Goal: Check status: Check status

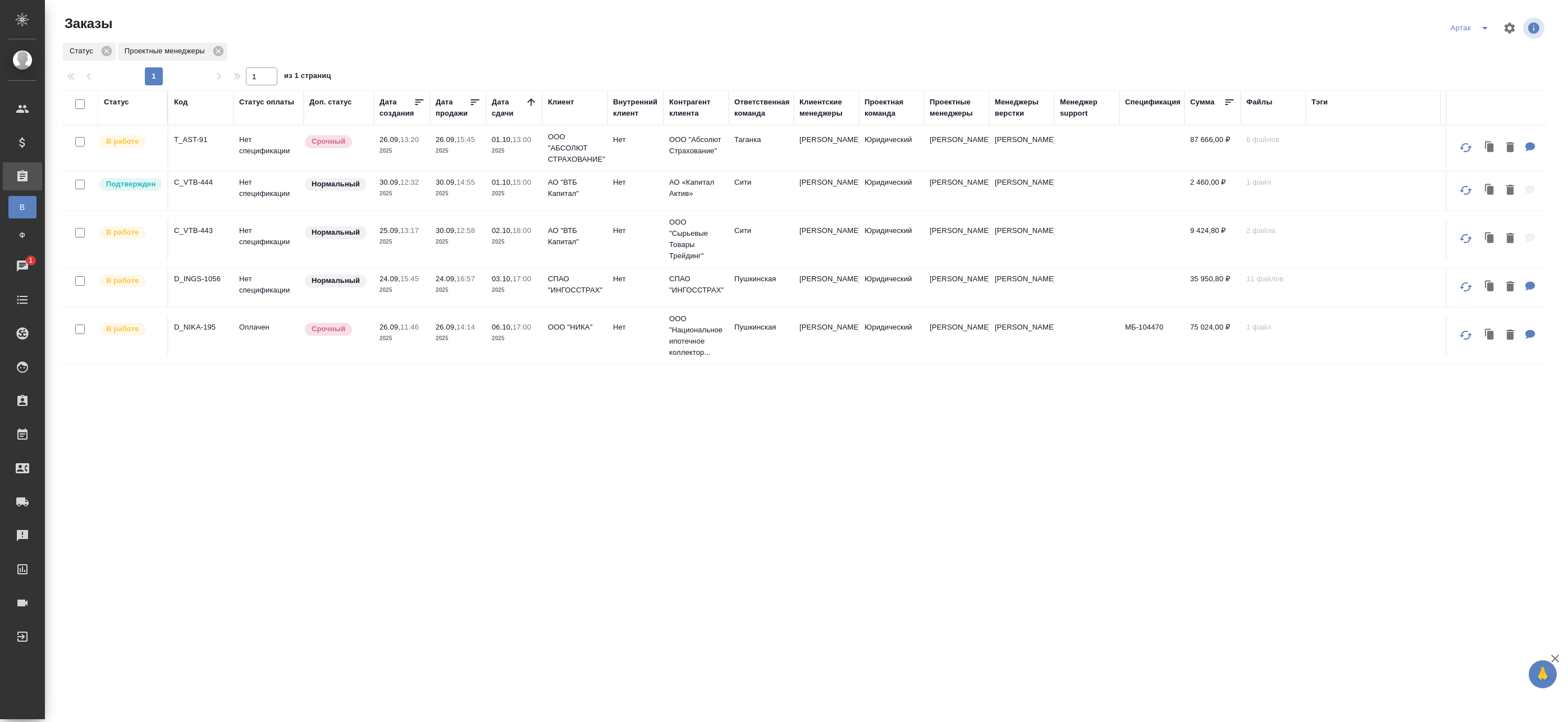
click at [426, 186] on td "30.09, 12:32 2025" at bounding box center [402, 190] width 56 height 39
click at [426, 190] on td "30.09, 12:32 2025" at bounding box center [402, 190] width 56 height 39
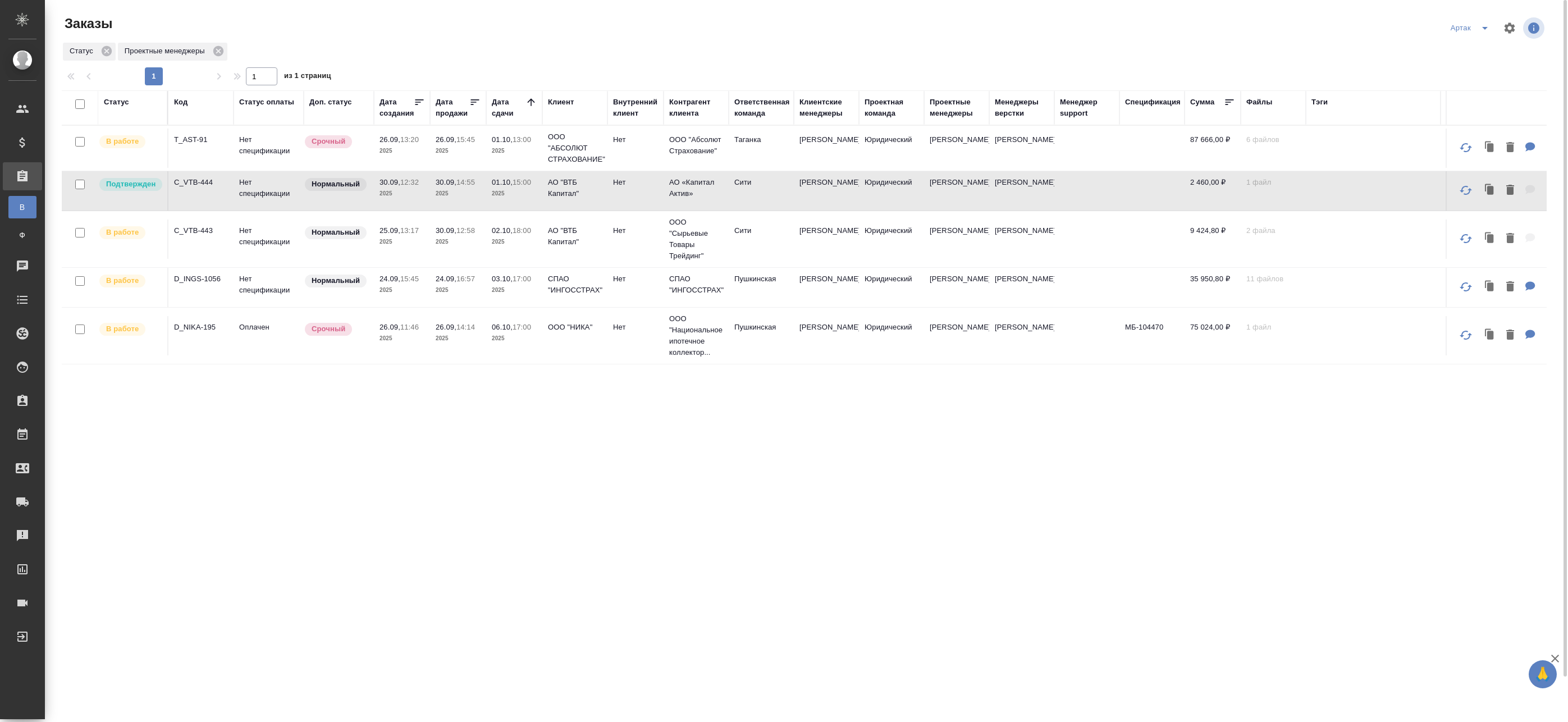
click at [463, 189] on p "2025" at bounding box center [458, 194] width 45 height 11
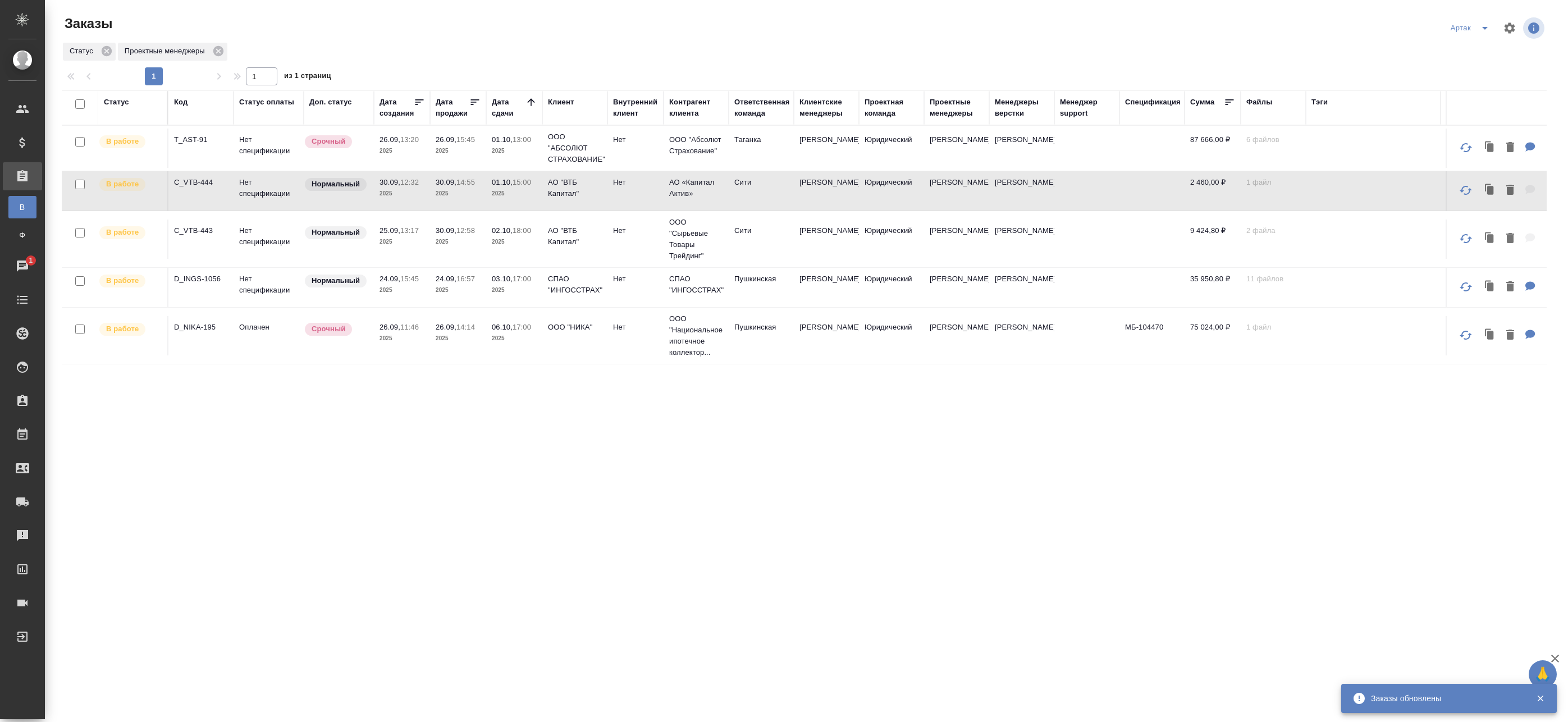
click at [445, 239] on p "2025" at bounding box center [458, 242] width 45 height 11
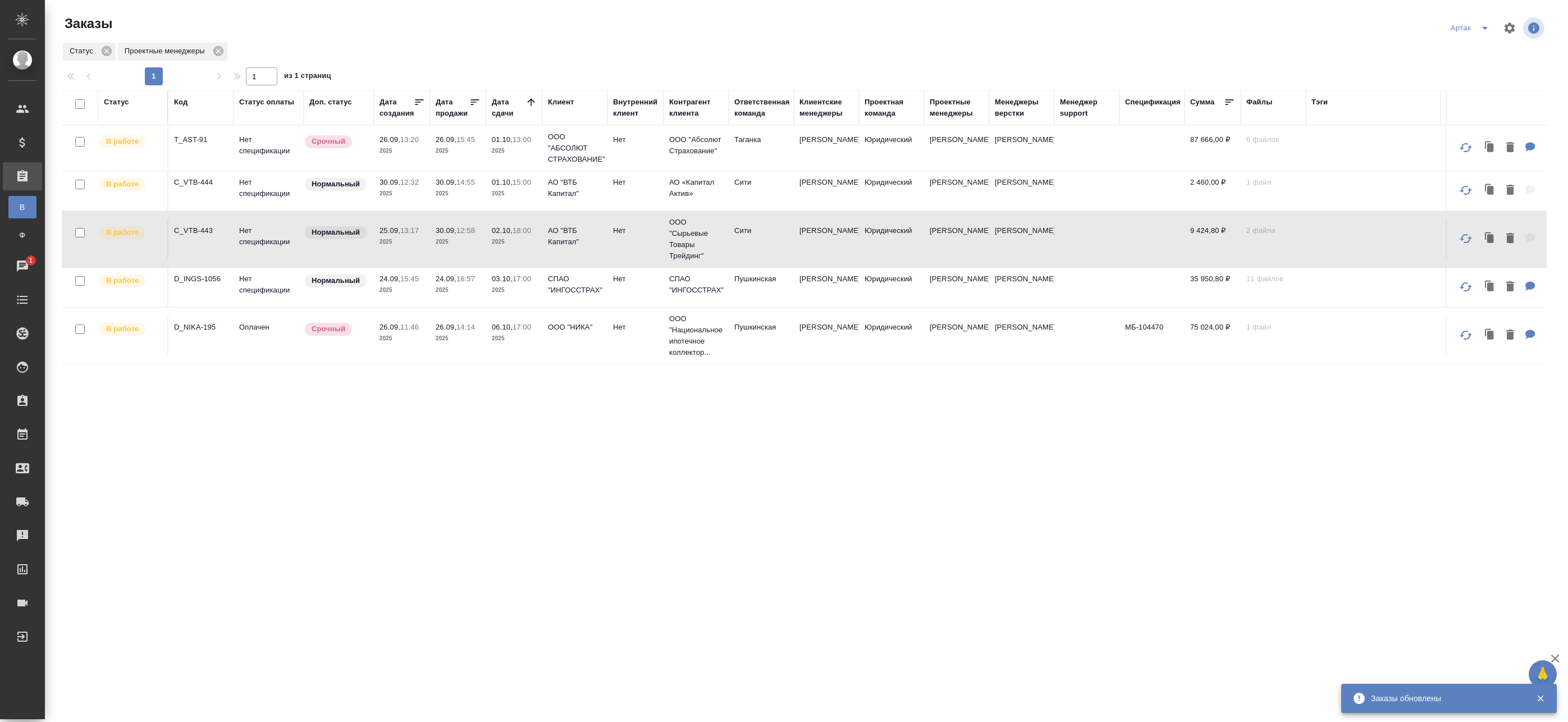
click at [493, 240] on p "2025" at bounding box center [514, 242] width 45 height 11
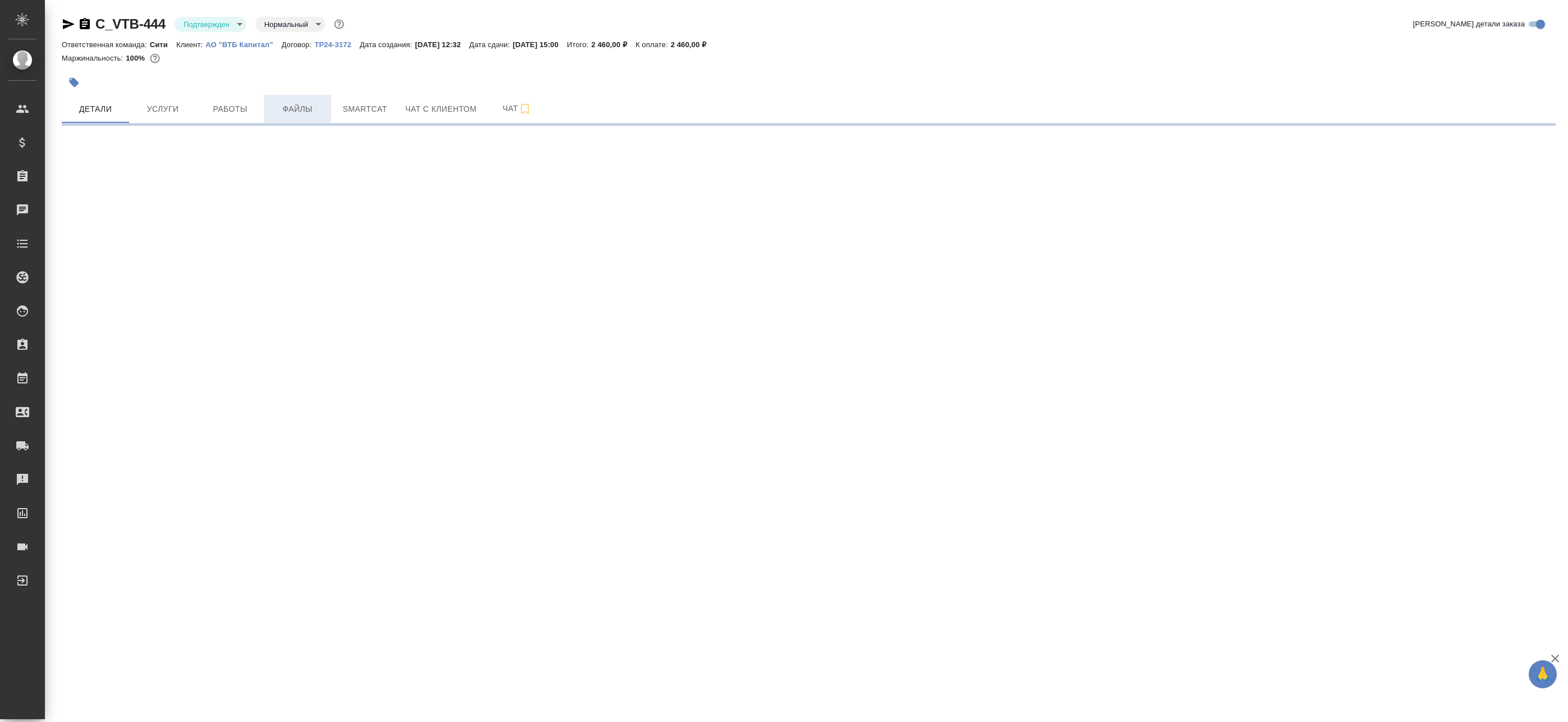
select select "RU"
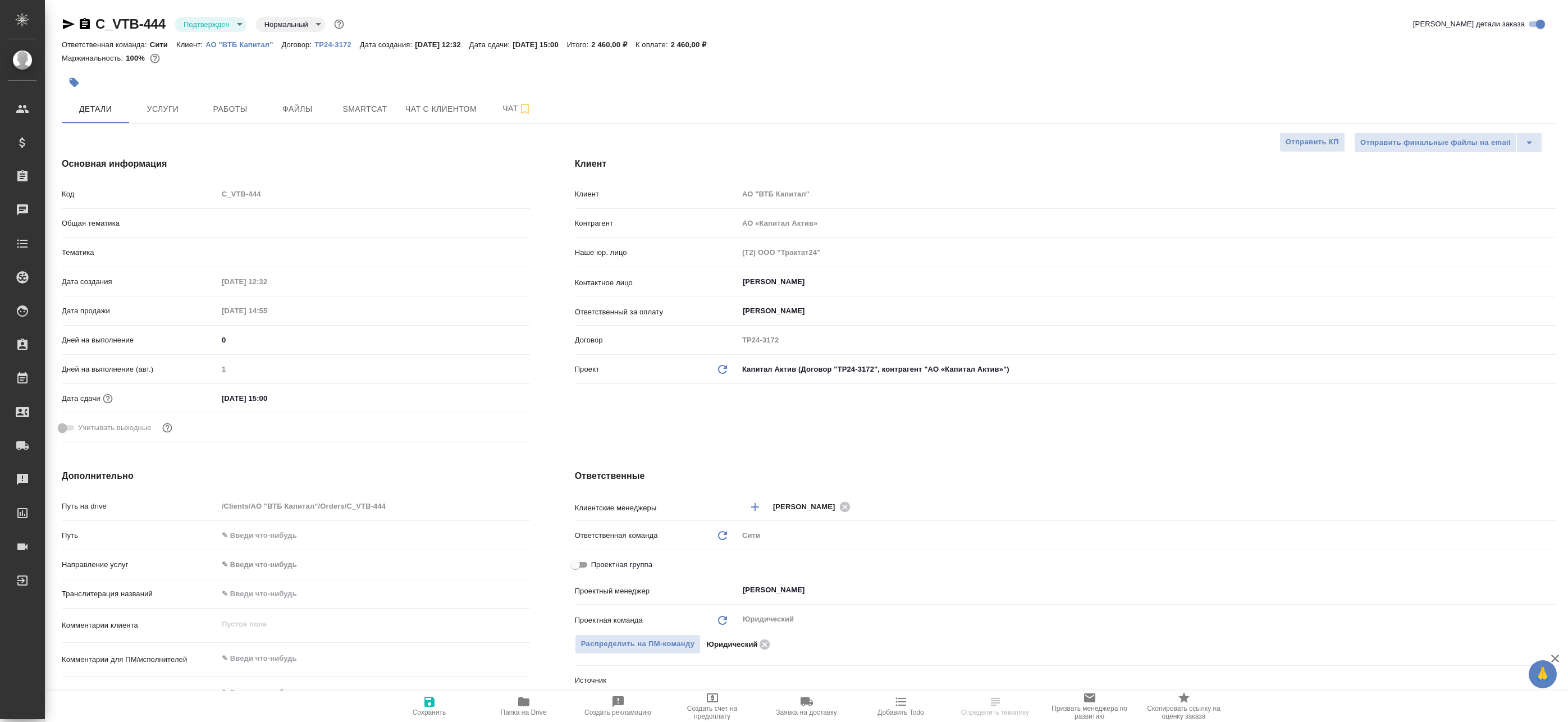
type textarea "x"
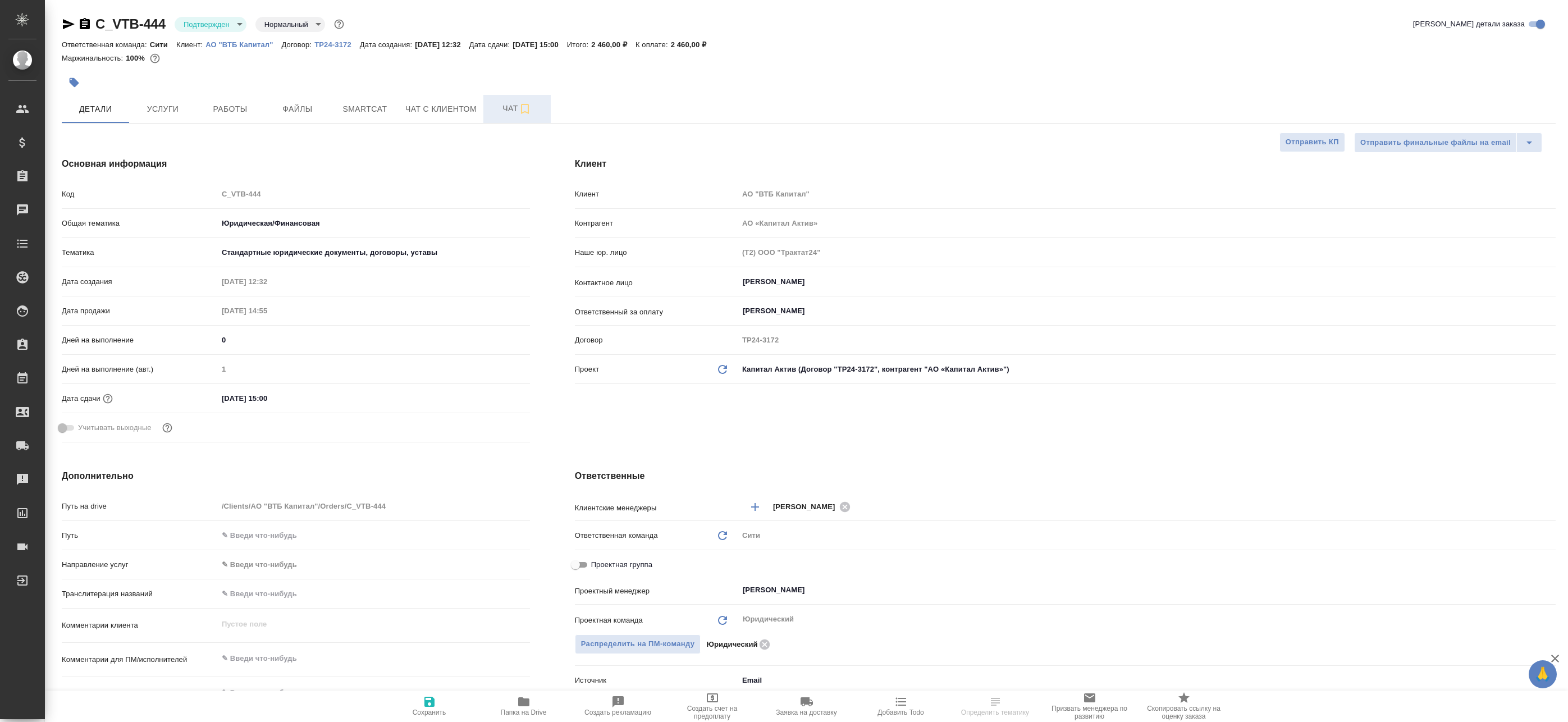
type textarea "x"
click at [503, 100] on button "Чат" at bounding box center [516, 109] width 67 height 28
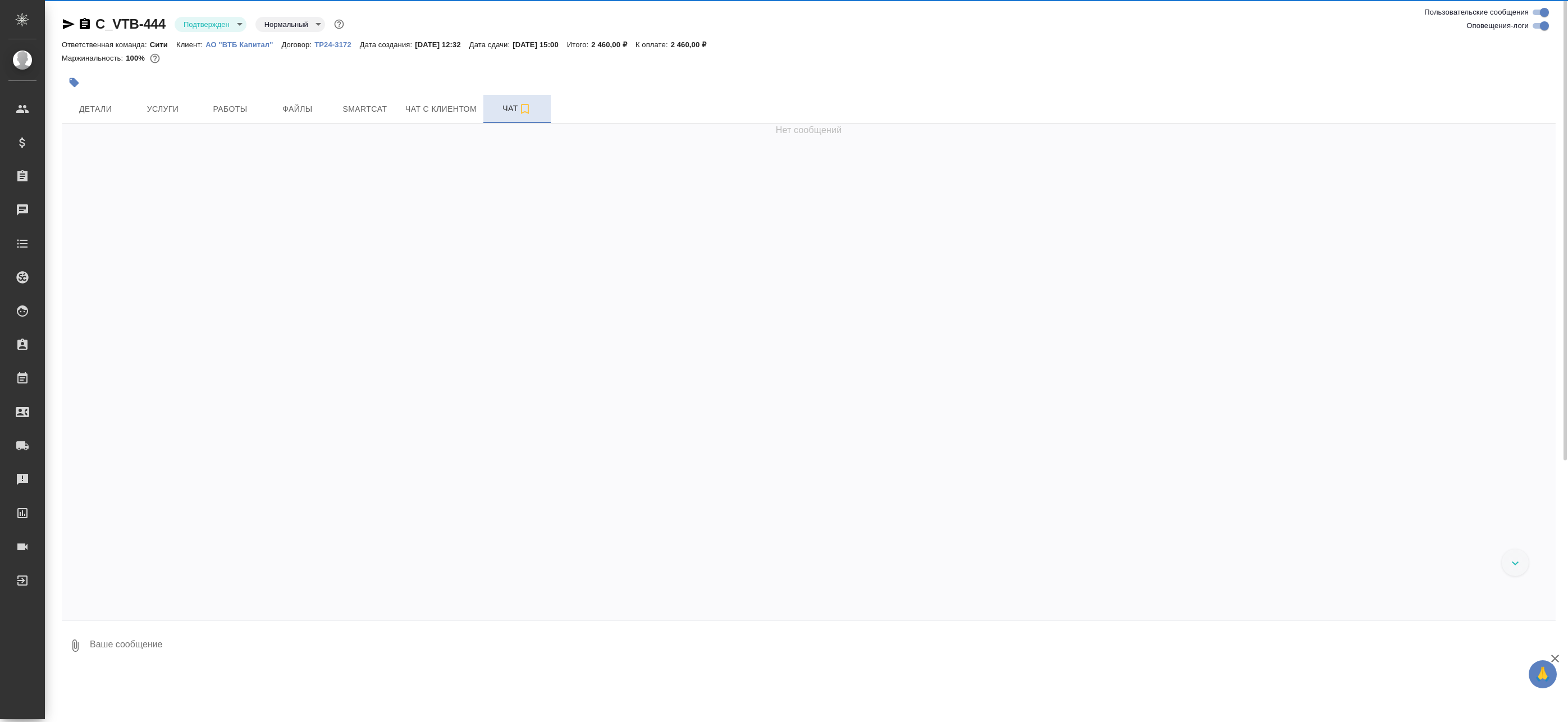
scroll to position [358, 0]
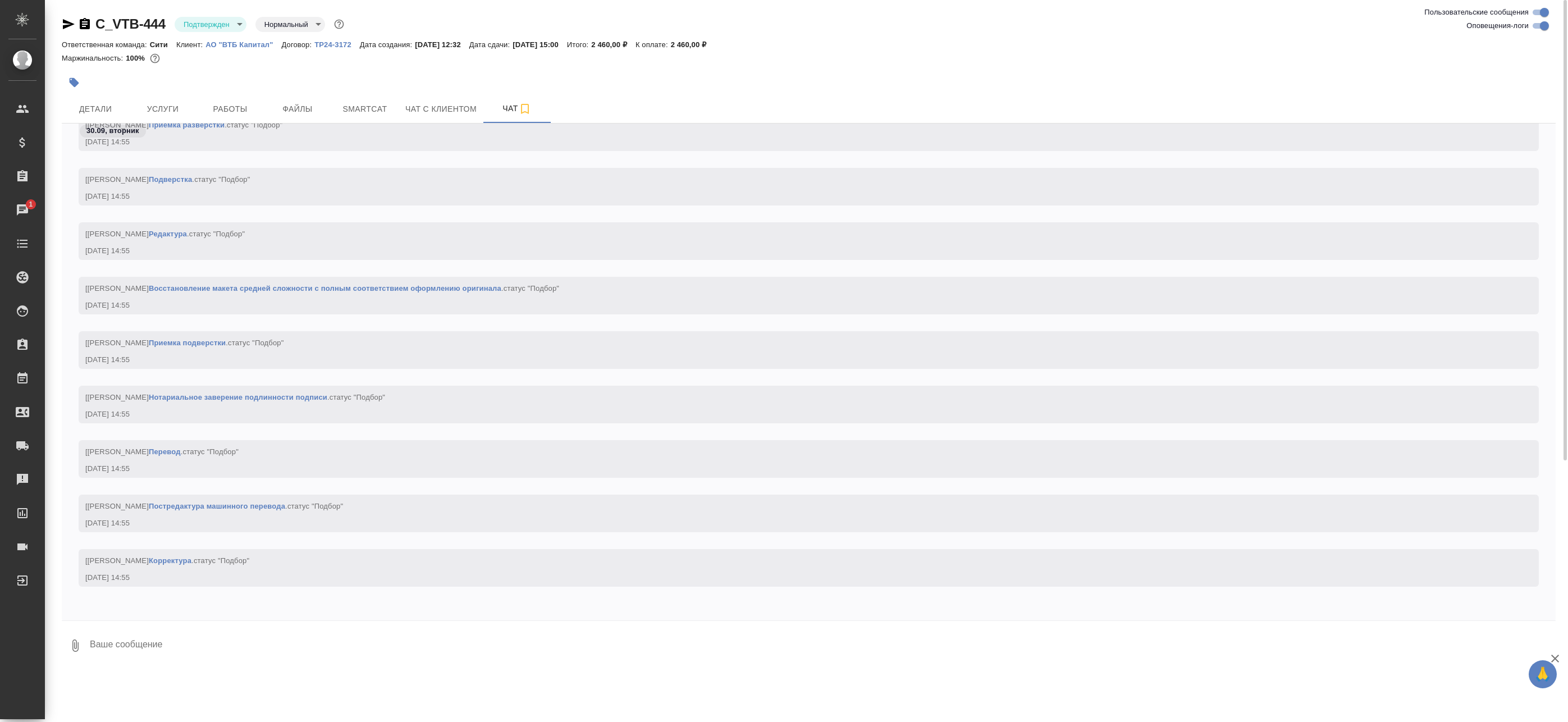
drag, startPoint x: 1542, startPoint y: 25, endPoint x: 1534, endPoint y: 26, distance: 8.1
click at [1542, 24] on input "Оповещения-логи" at bounding box center [1544, 26] width 40 height 13
checkbox input "false"
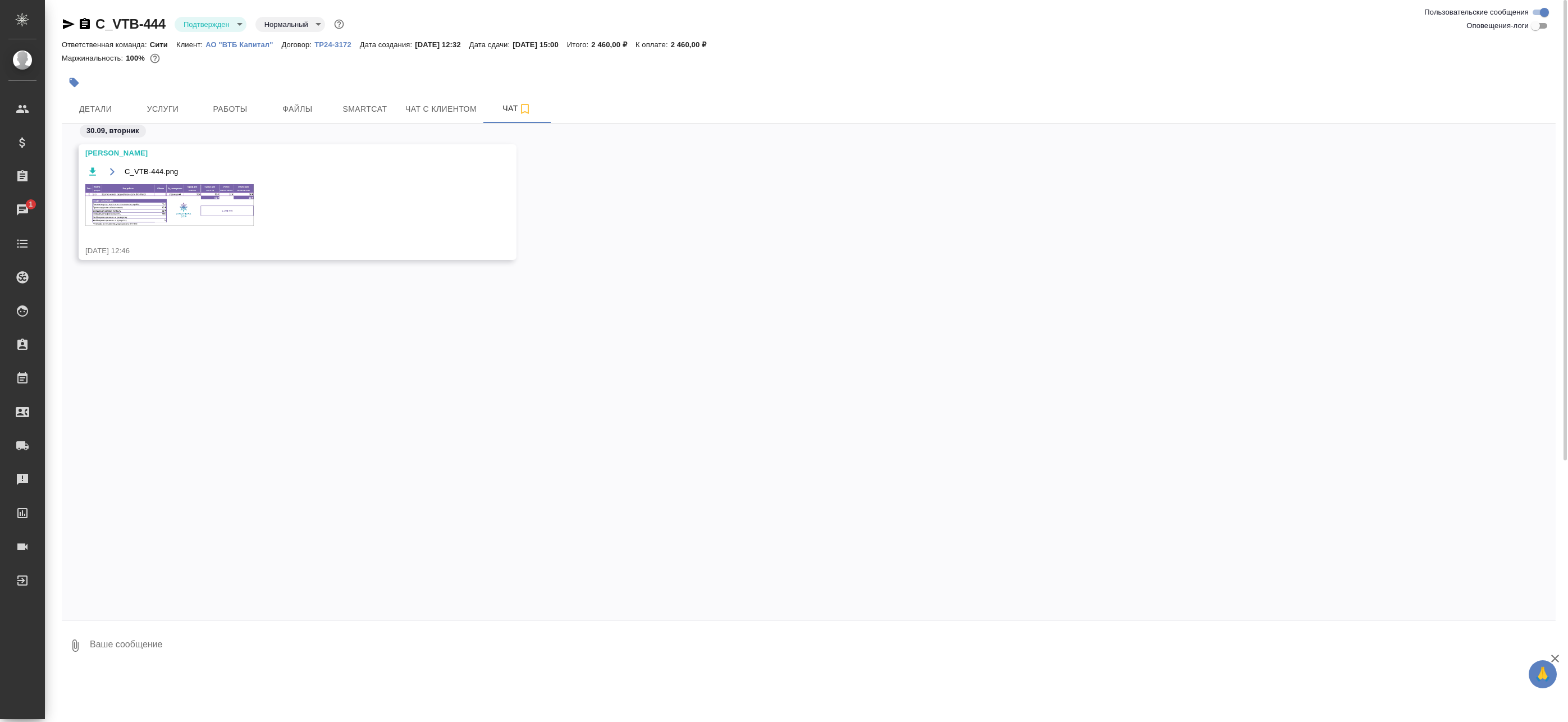
click at [179, 184] on img at bounding box center [169, 205] width 168 height 42
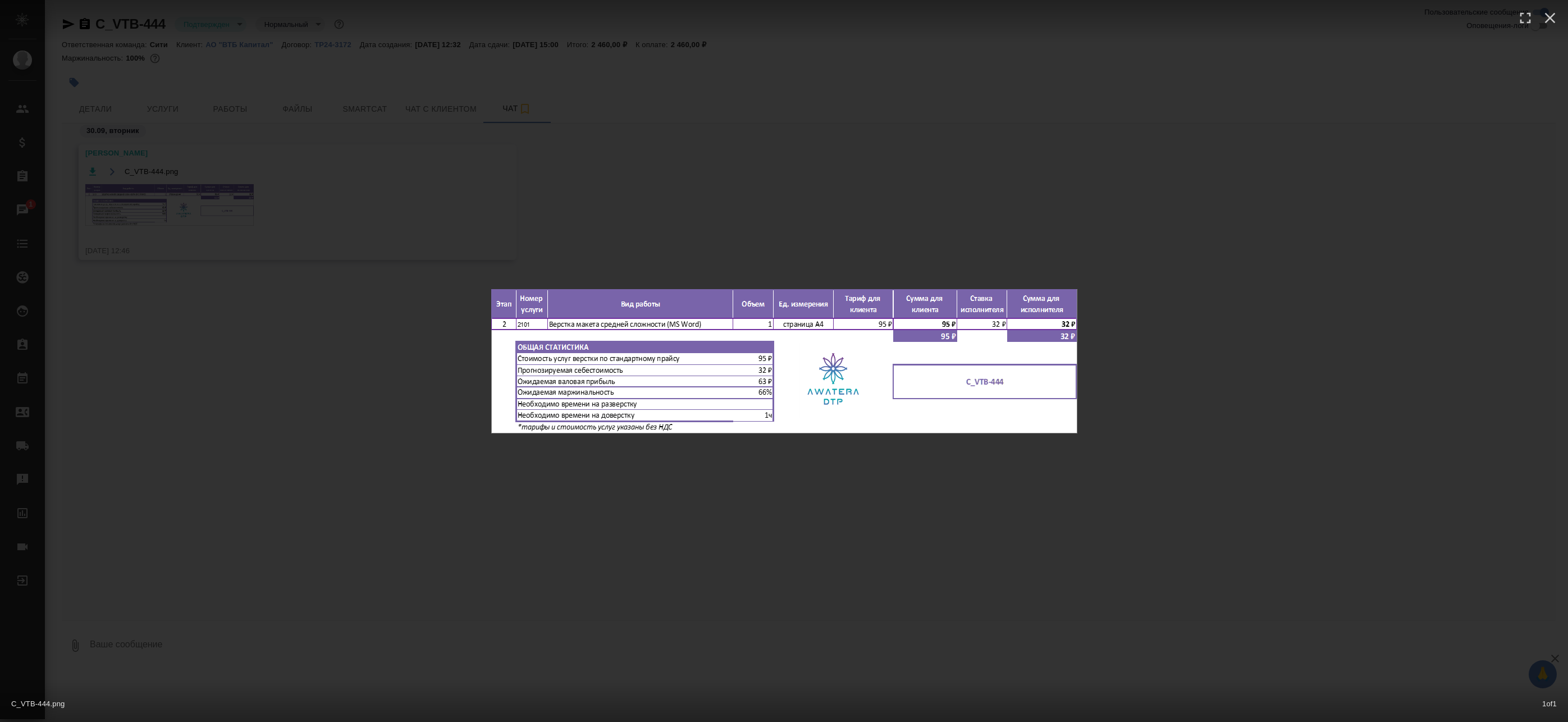
click at [505, 213] on div "C_VTB-444.png 1 of 1" at bounding box center [784, 361] width 1568 height 722
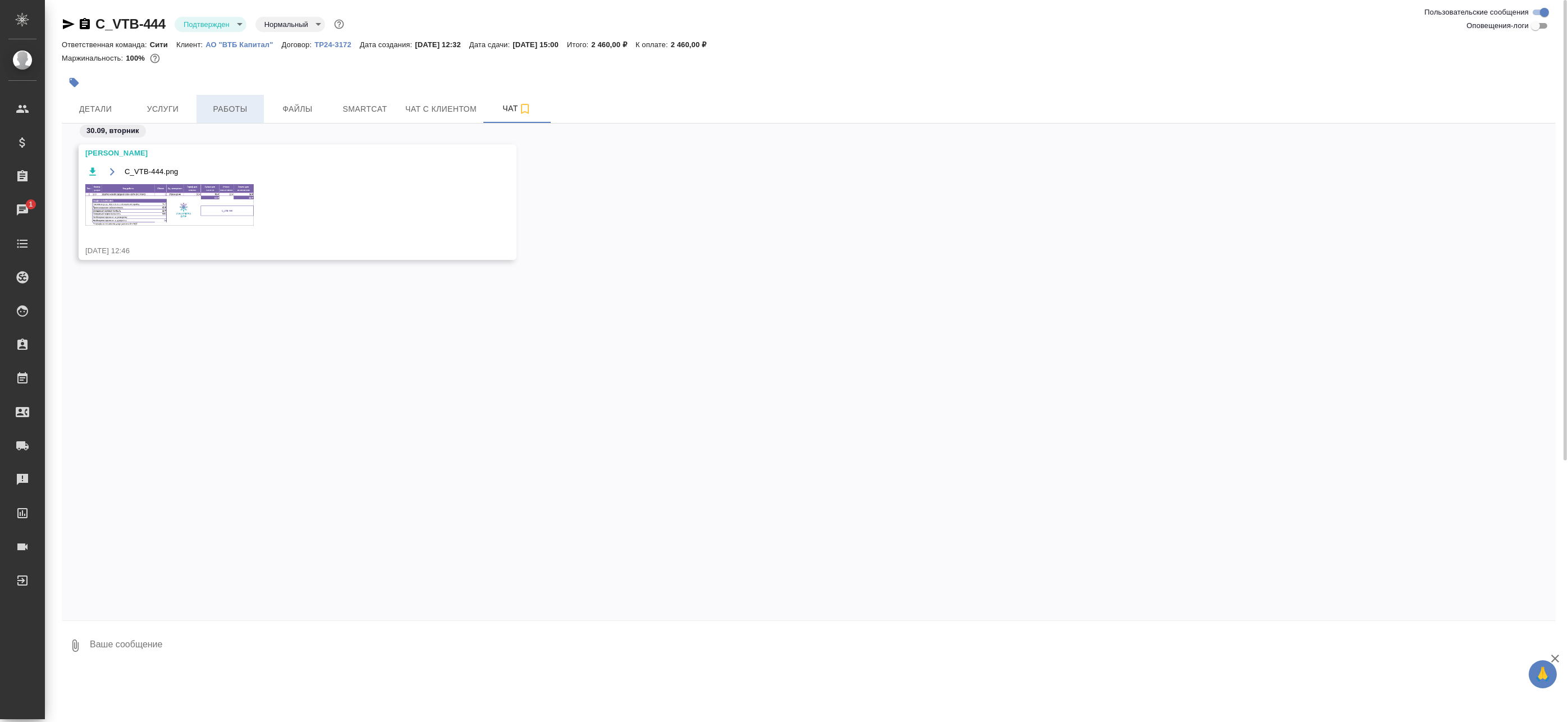
click at [228, 109] on span "Работы" at bounding box center [231, 109] width 54 height 14
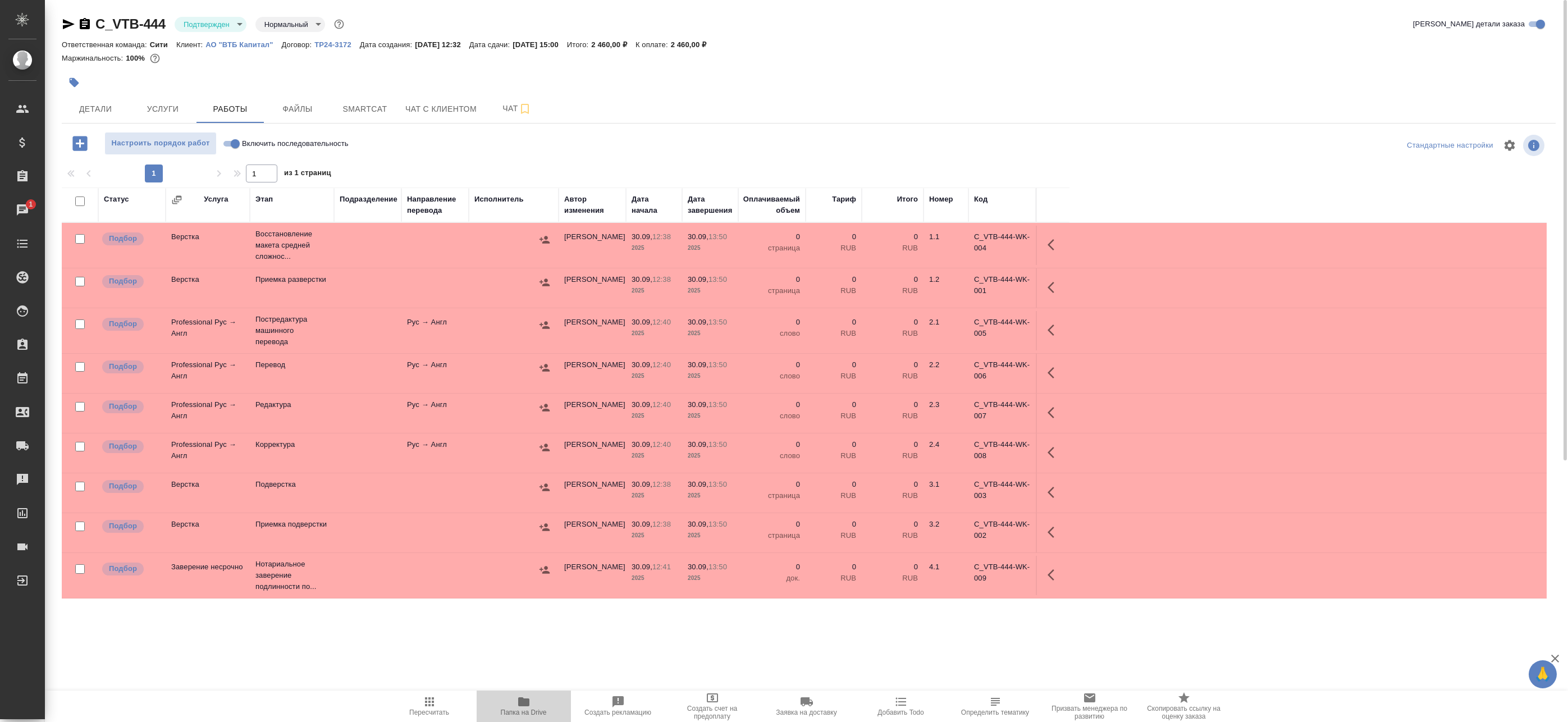
click at [529, 698] on icon "button" at bounding box center [523, 701] width 13 height 13
click at [164, 109] on span "Услуги" at bounding box center [163, 109] width 54 height 14
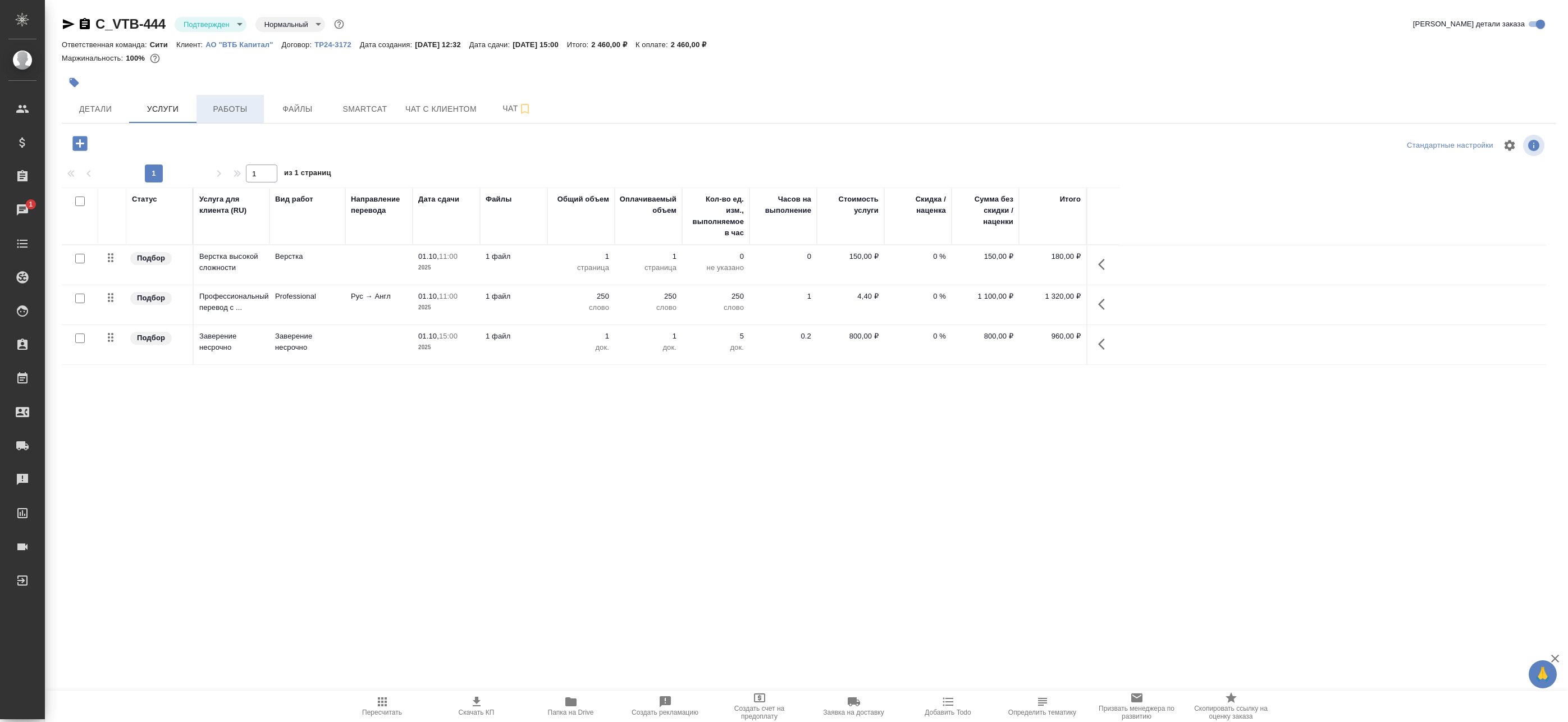
click at [225, 114] on span "Работы" at bounding box center [231, 109] width 54 height 14
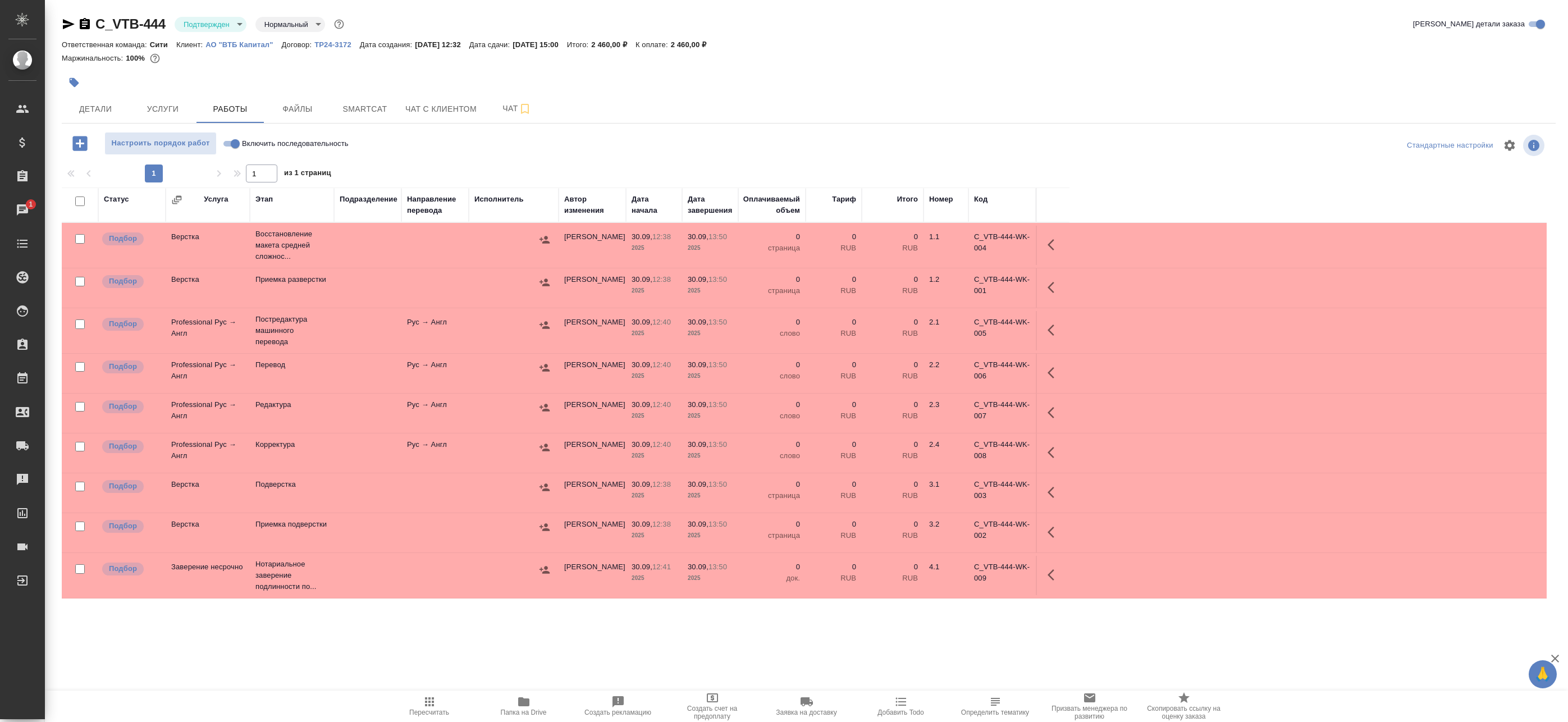
click at [381, 288] on td at bounding box center [368, 288] width 67 height 39
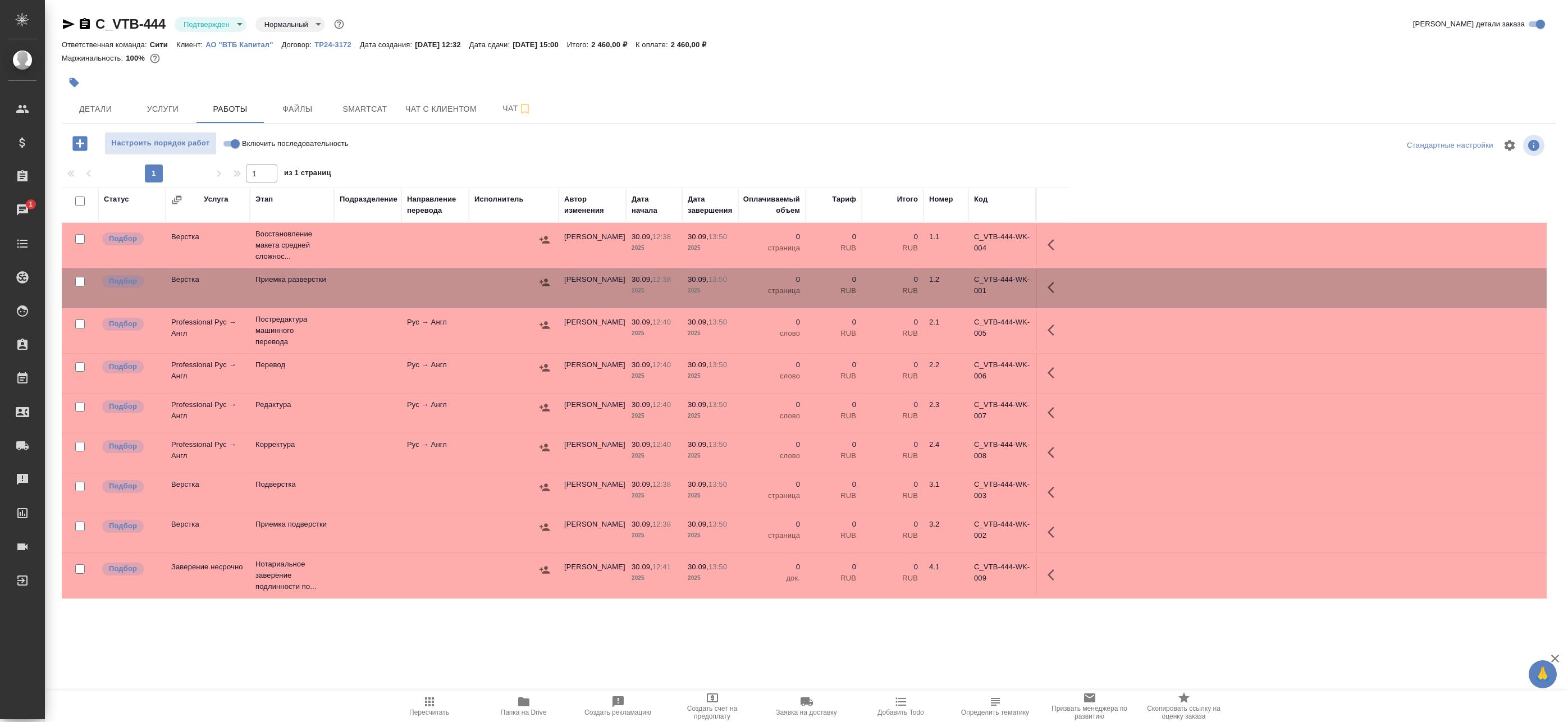
click at [383, 329] on td at bounding box center [368, 330] width 67 height 39
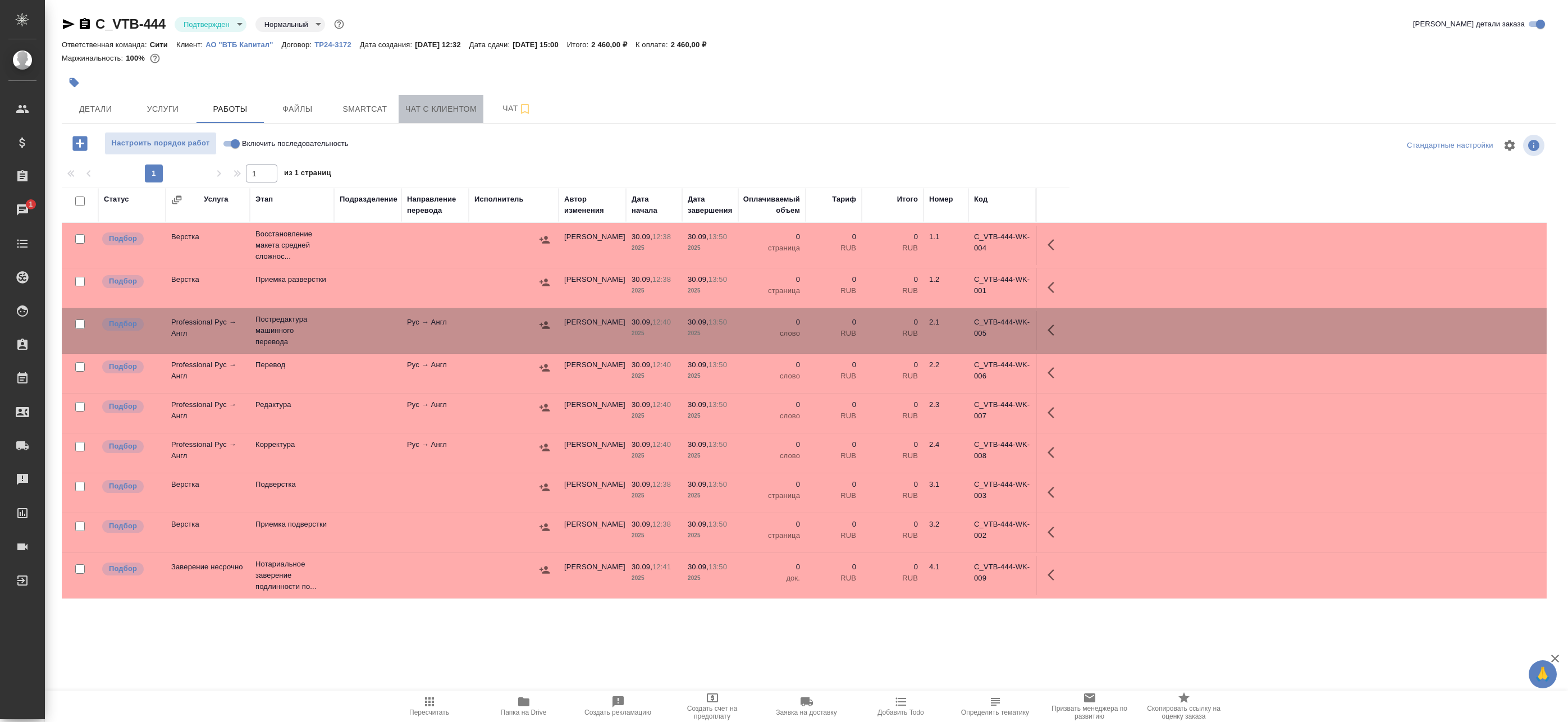
click at [438, 105] on span "Чат с клиентом" at bounding box center [440, 109] width 71 height 14
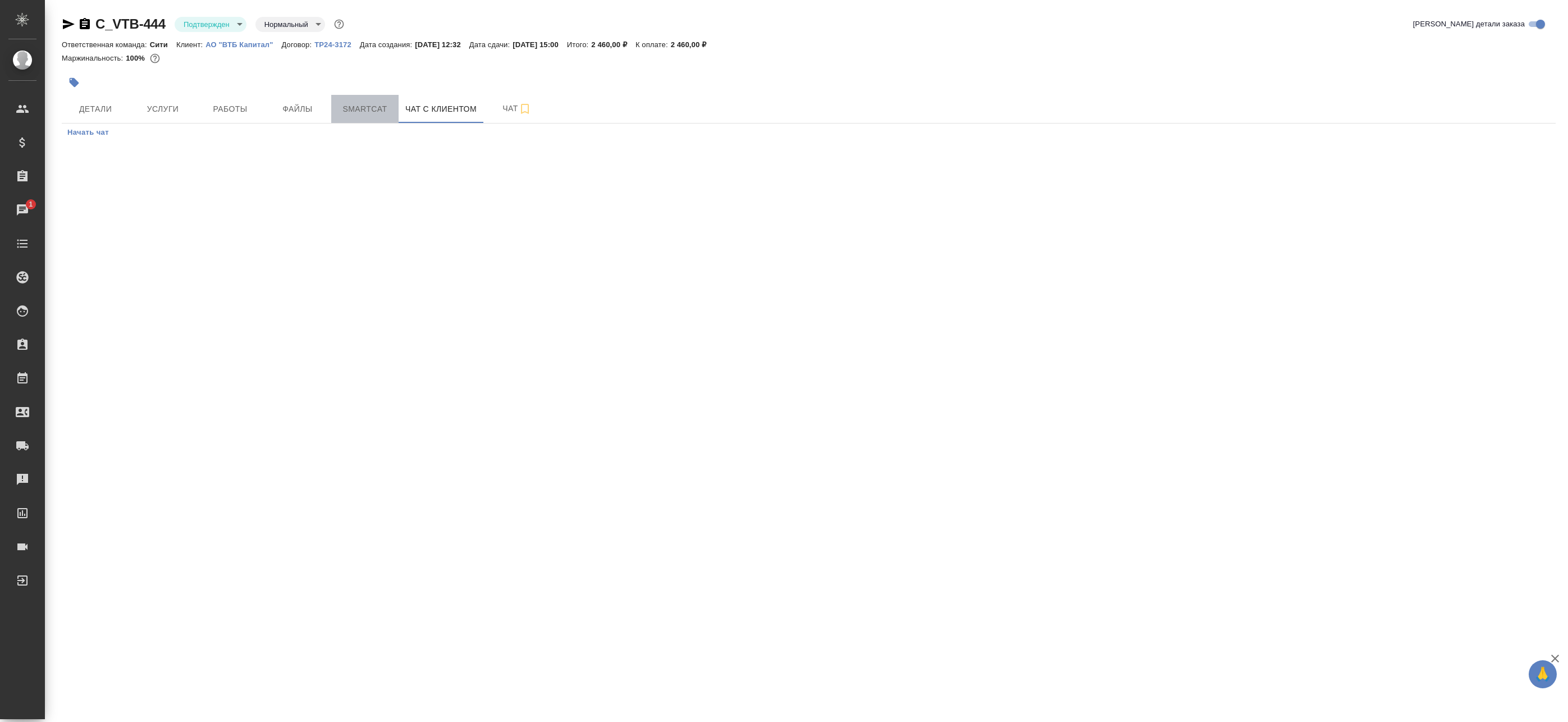
click at [388, 103] on span "Smartcat" at bounding box center [365, 109] width 54 height 14
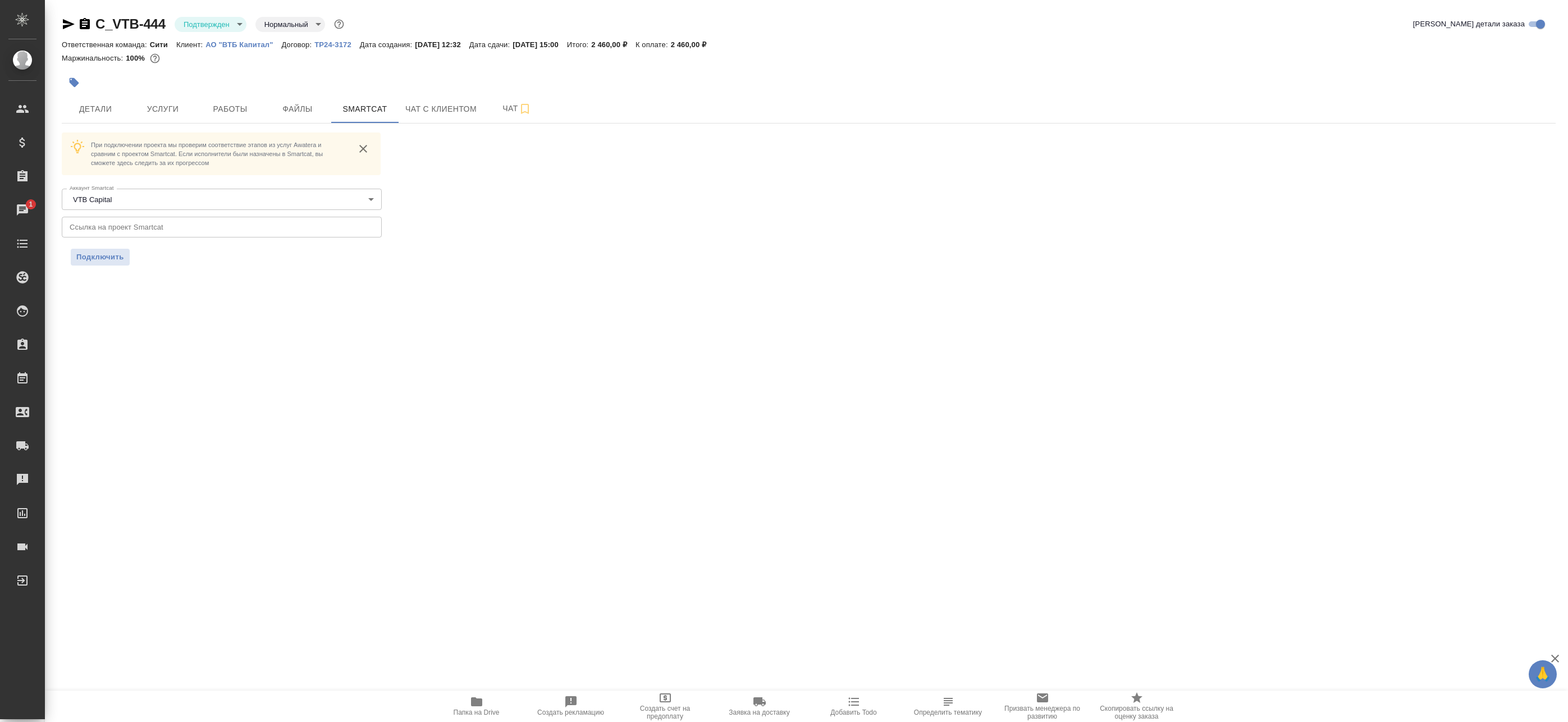
click at [217, 19] on body "🙏 .cls-1 fill:#fff; AWATERA Badanyan Artak Клиенты Спецификации Заказы 1 Чаты T…" at bounding box center [784, 361] width 1568 height 722
click at [215, 122] on button "В работе" at bounding box center [202, 118] width 37 height 12
click at [235, 118] on button "Работы" at bounding box center [230, 109] width 67 height 28
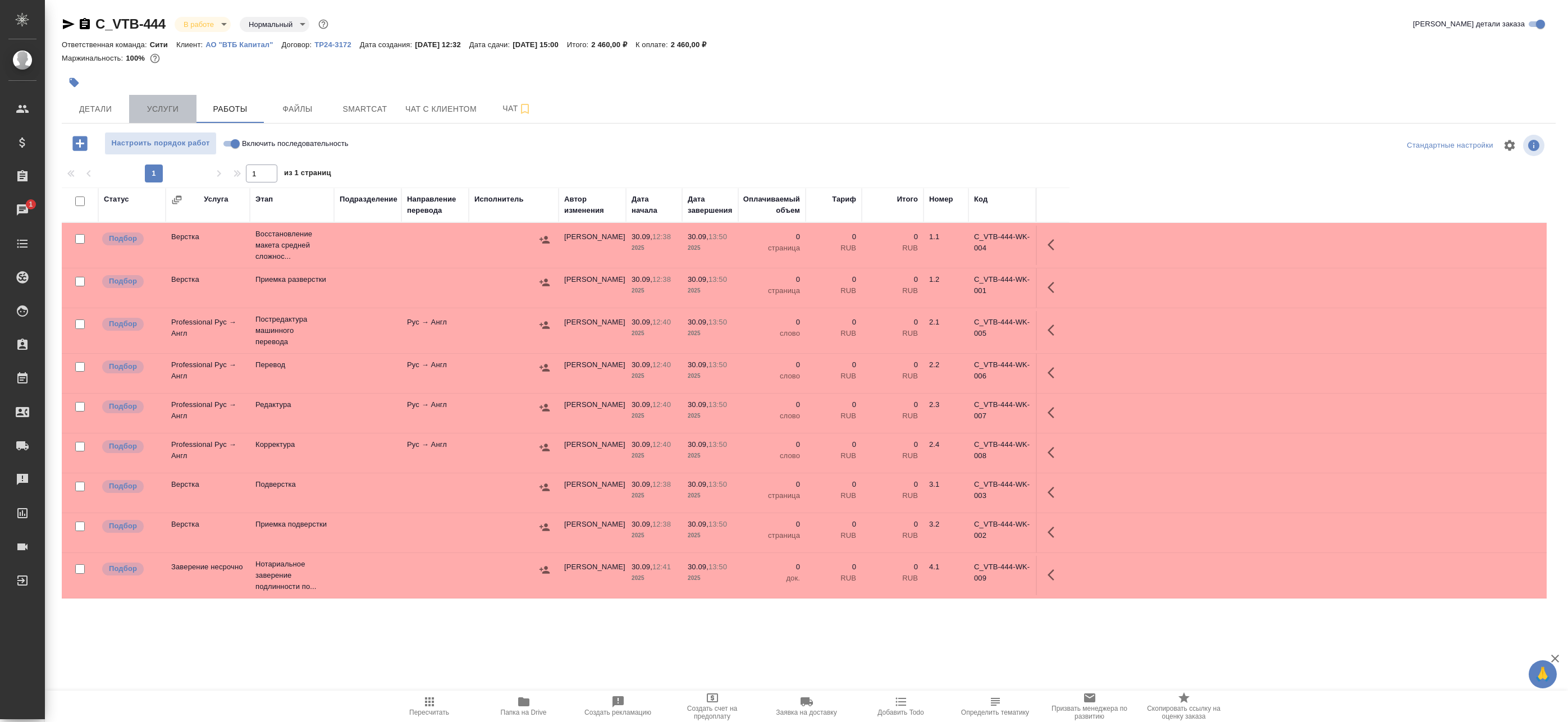
click at [171, 108] on span "Услуги" at bounding box center [163, 109] width 54 height 14
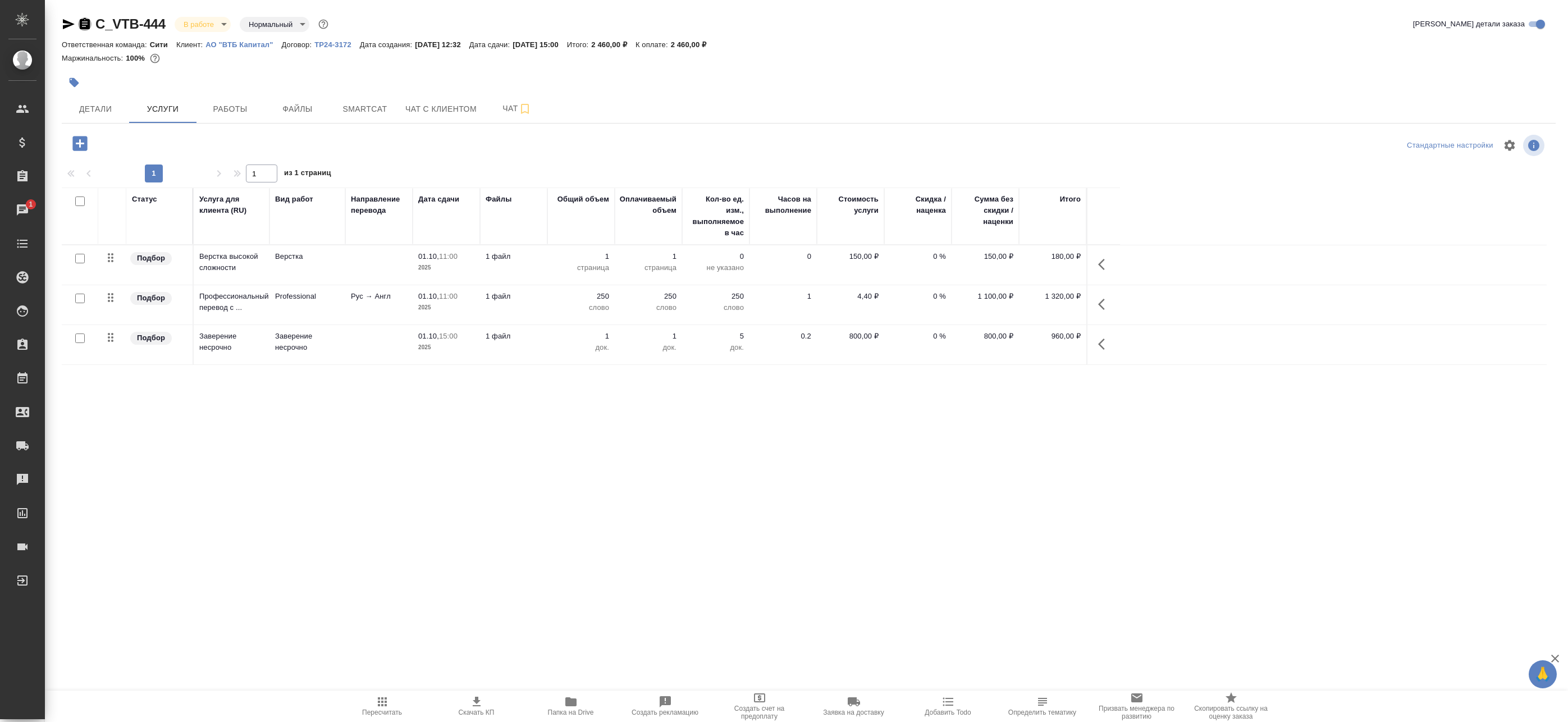
click at [82, 23] on icon "button" at bounding box center [84, 24] width 10 height 11
click at [350, 120] on button "Smartcat" at bounding box center [364, 109] width 67 height 28
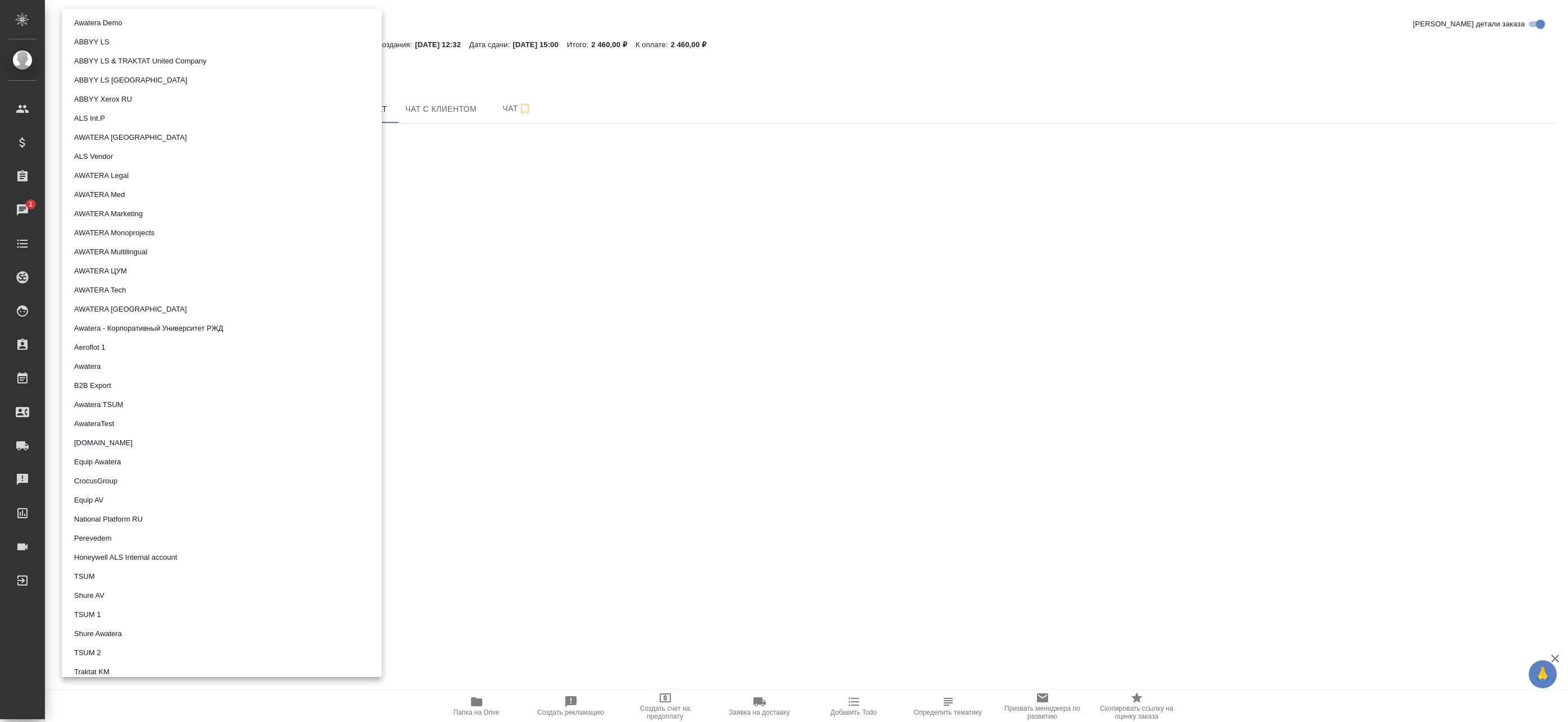
click at [136, 209] on body "🙏 .cls-1 fill:#fff; AWATERA Badanyan Artak Клиенты Спецификации Заказы 1 Чаты T…" at bounding box center [784, 361] width 1568 height 722
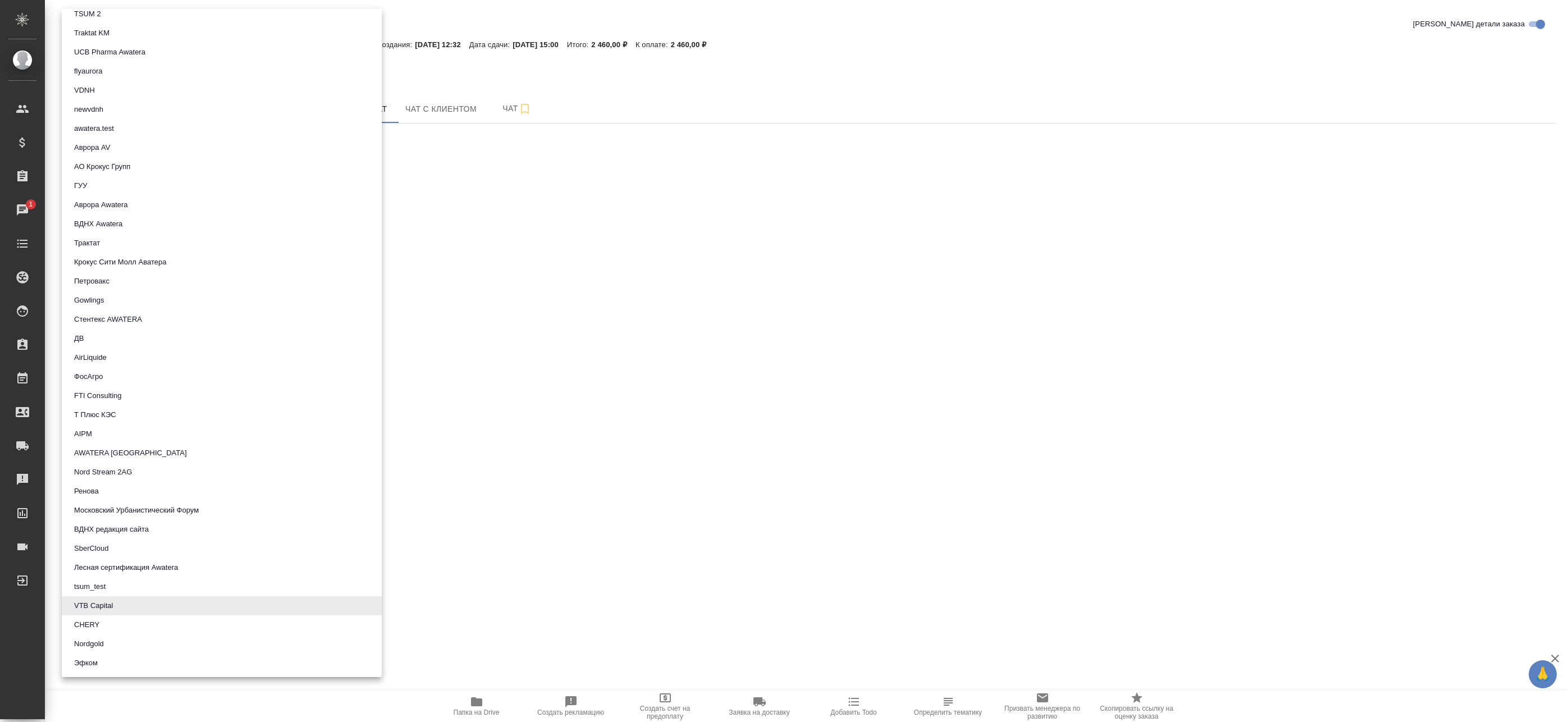
drag, startPoint x: 543, startPoint y: 278, endPoint x: 512, endPoint y: 272, distance: 31.6
click at [542, 278] on div at bounding box center [784, 361] width 1568 height 722
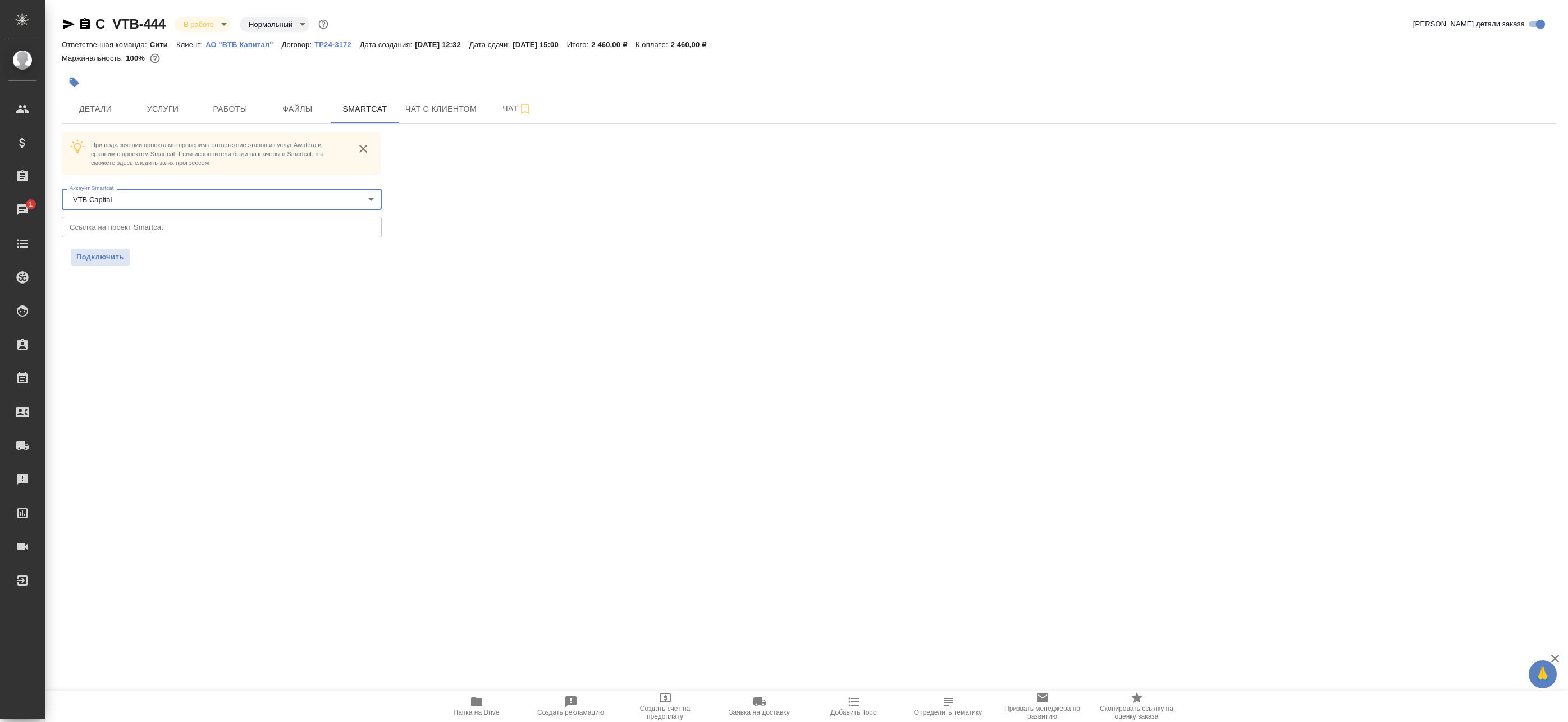
click at [278, 229] on input "text" at bounding box center [222, 226] width 320 height 20
click at [103, 245] on div "При подключении проекта мы проверим соответствие этапов из услуг Awatera и срав…" at bounding box center [222, 199] width 320 height 133
click at [105, 257] on span "Подключить" at bounding box center [100, 257] width 48 height 11
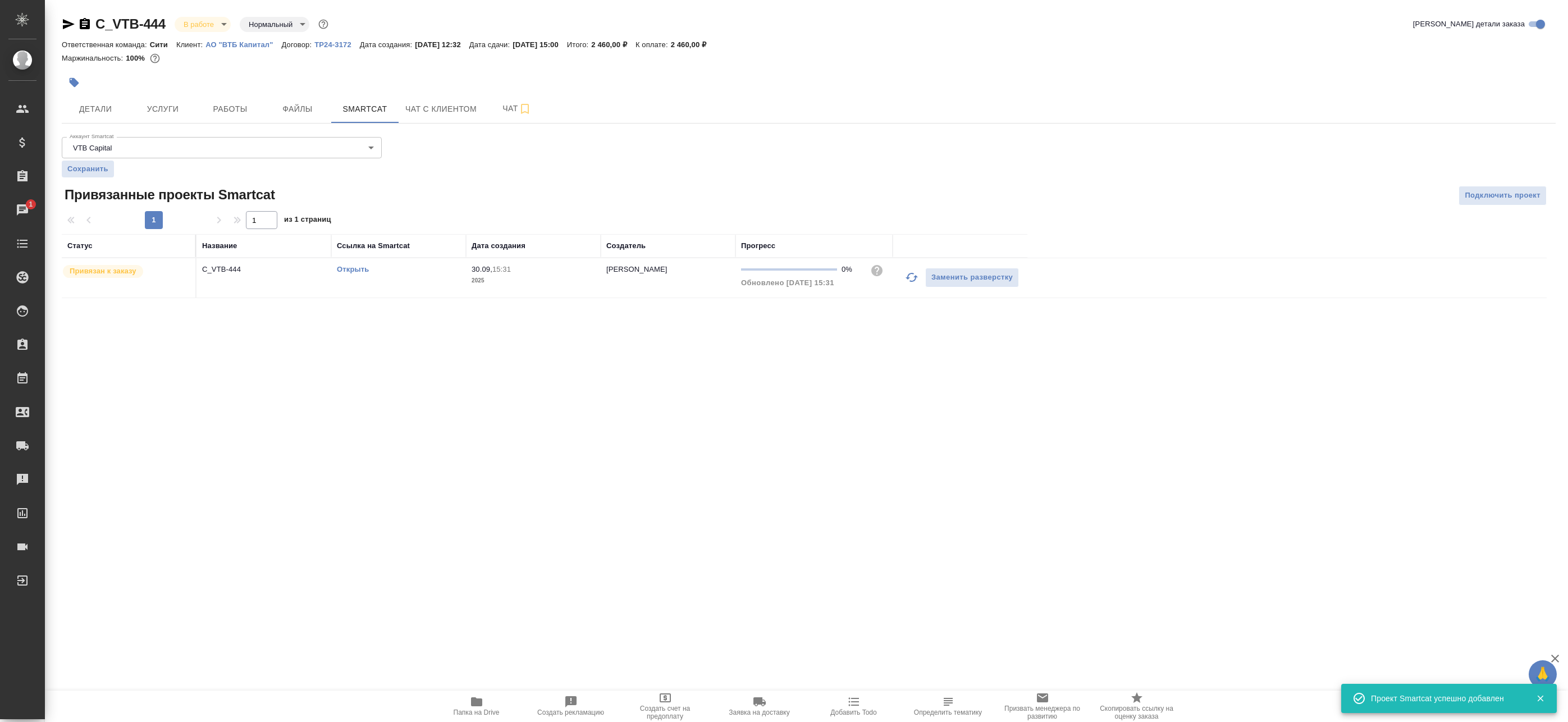
click at [411, 411] on div ".cls-1 fill:#fff; AWATERA Badanyan Artak Клиенты Спецификации Заказы 1 Чаты Tod…" at bounding box center [784, 361] width 1568 height 722
click at [251, 114] on span "Работы" at bounding box center [231, 109] width 54 height 14
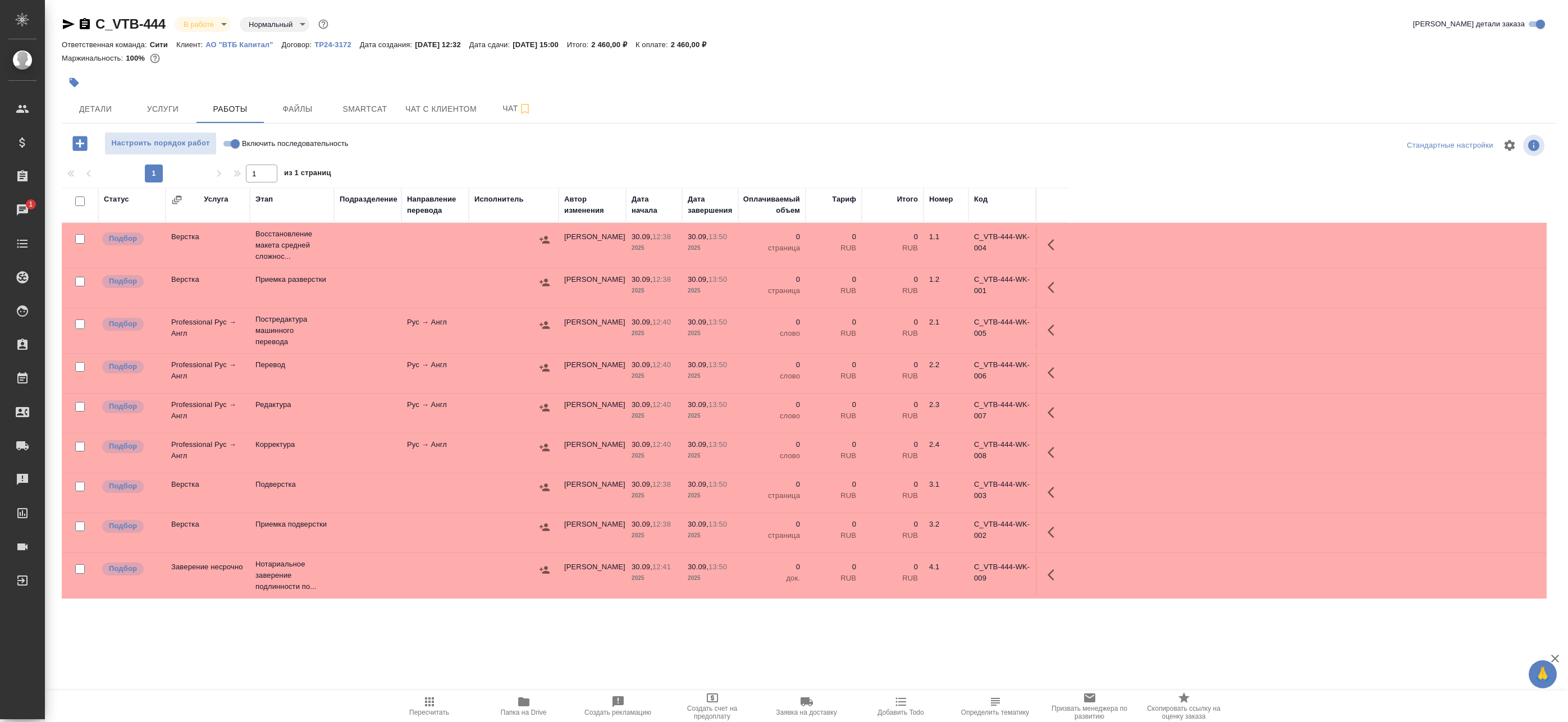
click at [399, 334] on td at bounding box center [368, 330] width 67 height 39
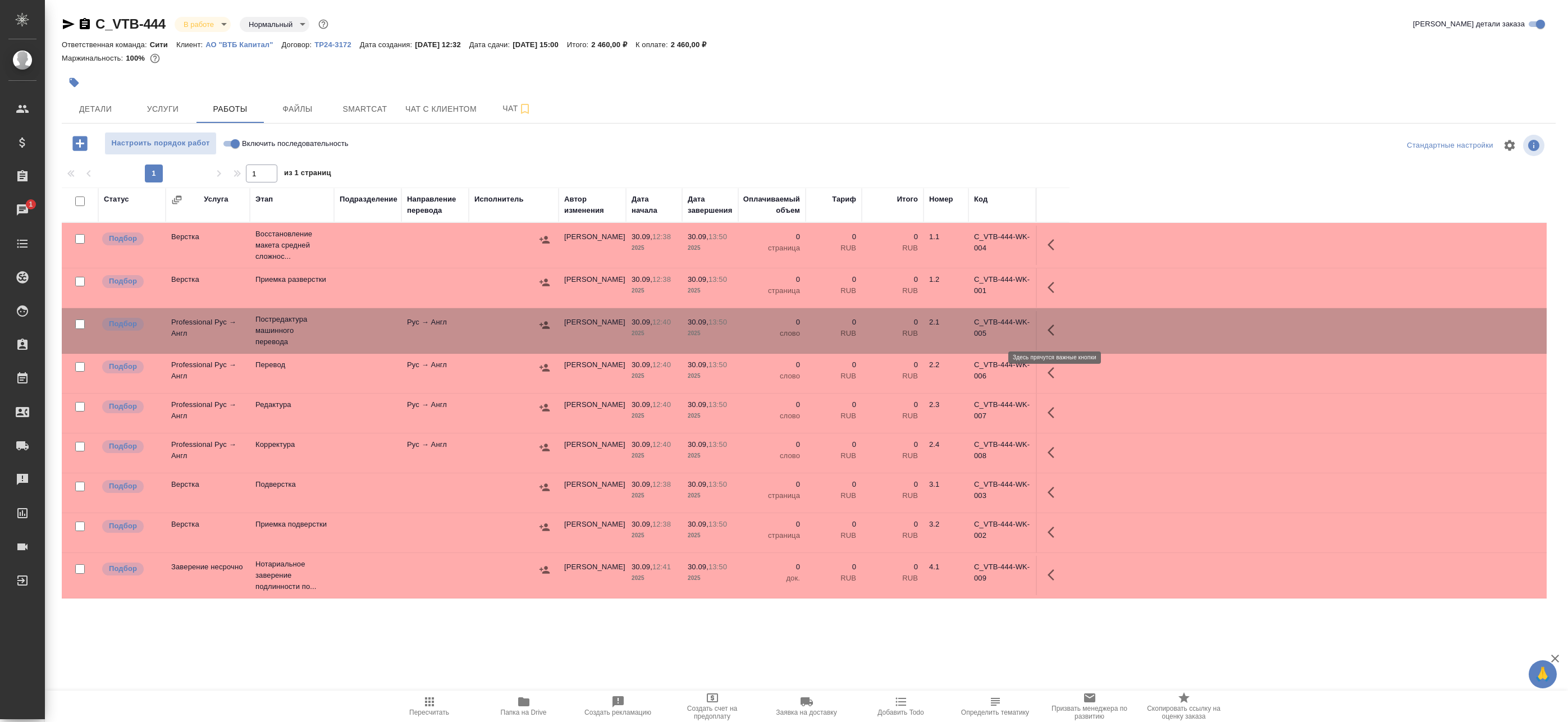
click at [1061, 331] on button "button" at bounding box center [1054, 330] width 27 height 27
click at [974, 328] on icon "button" at bounding box center [971, 330] width 13 height 13
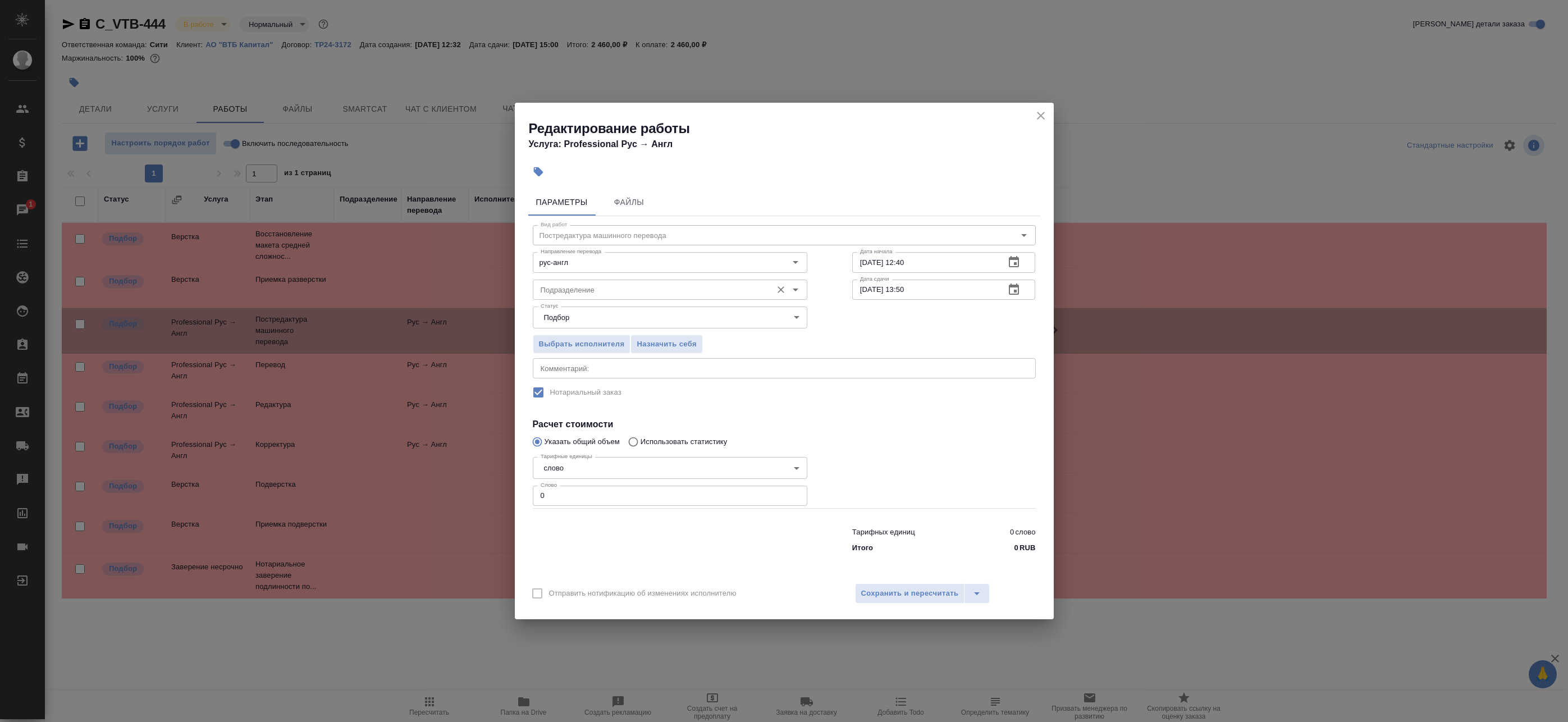
click at [676, 286] on input "Подразделение" at bounding box center [651, 289] width 230 height 13
click at [604, 333] on li "Проектный офис" at bounding box center [669, 335] width 275 height 20
type input "Проектный офис"
click at [1014, 289] on icon "button" at bounding box center [1013, 289] width 13 height 13
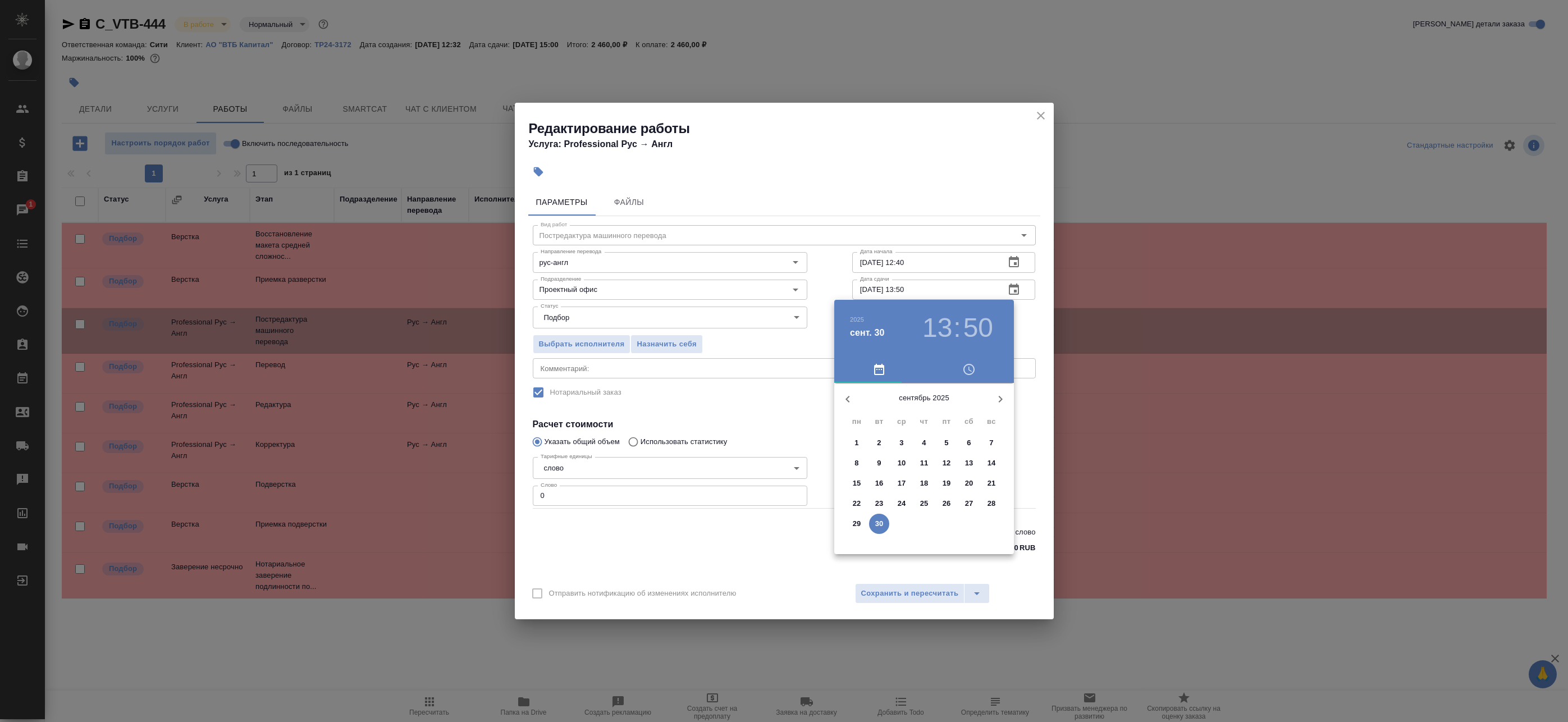
click at [878, 523] on p "30" at bounding box center [879, 523] width 8 height 11
click at [924, 512] on div at bounding box center [923, 471] width 146 height 146
click at [923, 410] on div at bounding box center [923, 471] width 146 height 146
type input "30.09.2025 18:00"
click at [1025, 322] on div at bounding box center [784, 361] width 1568 height 722
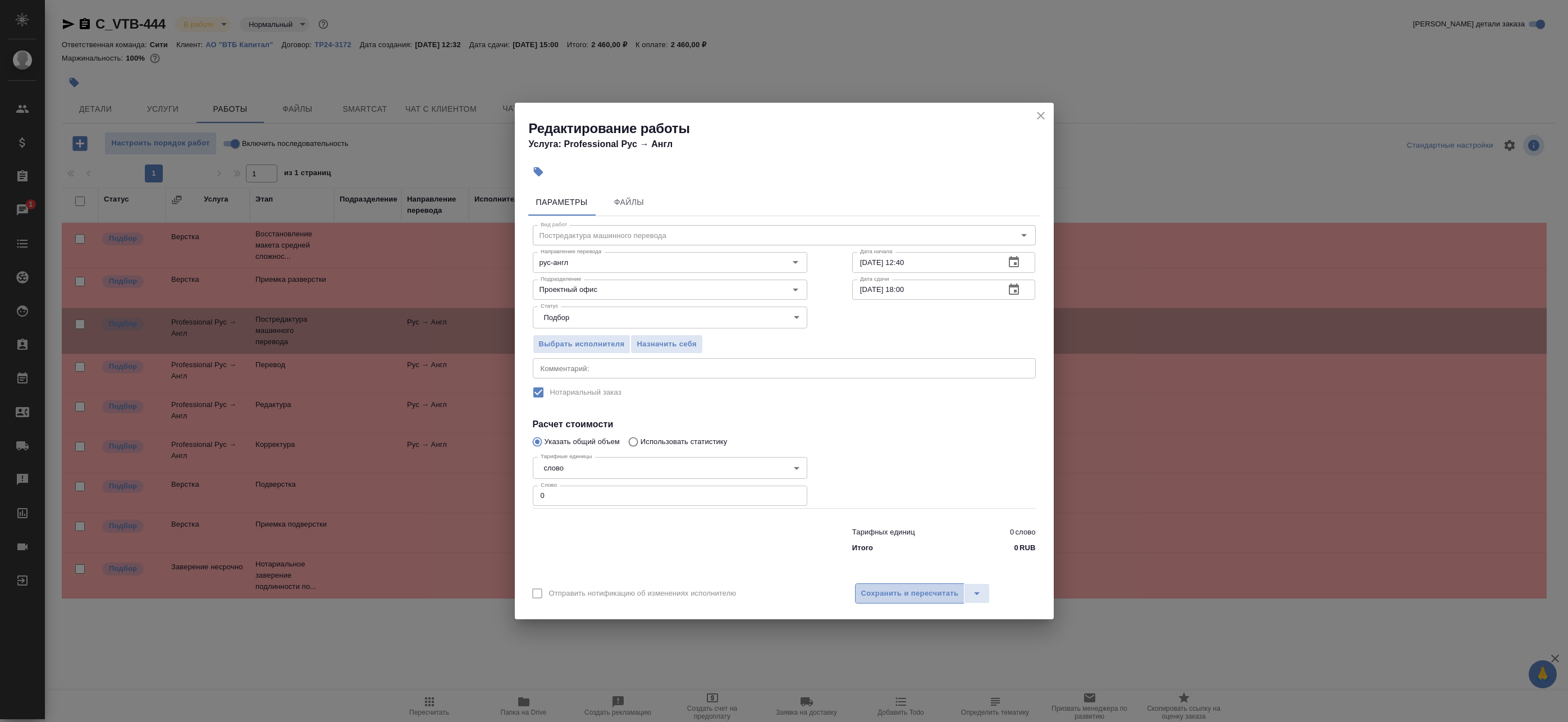
click at [907, 595] on span "Сохранить и пересчитать" at bounding box center [910, 593] width 98 height 13
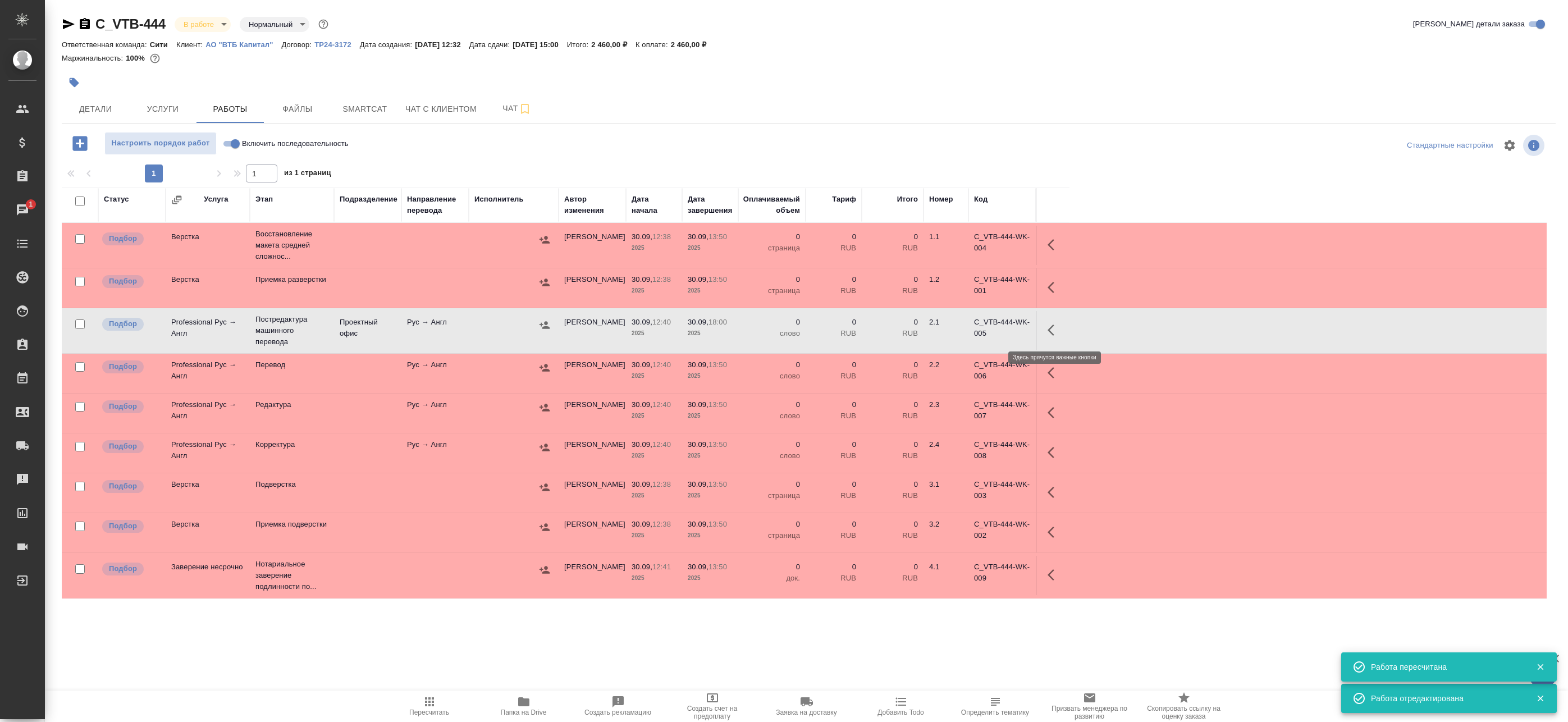
click at [1056, 333] on icon "button" at bounding box center [1054, 330] width 13 height 13
click at [542, 323] on icon "button" at bounding box center [544, 325] width 11 height 11
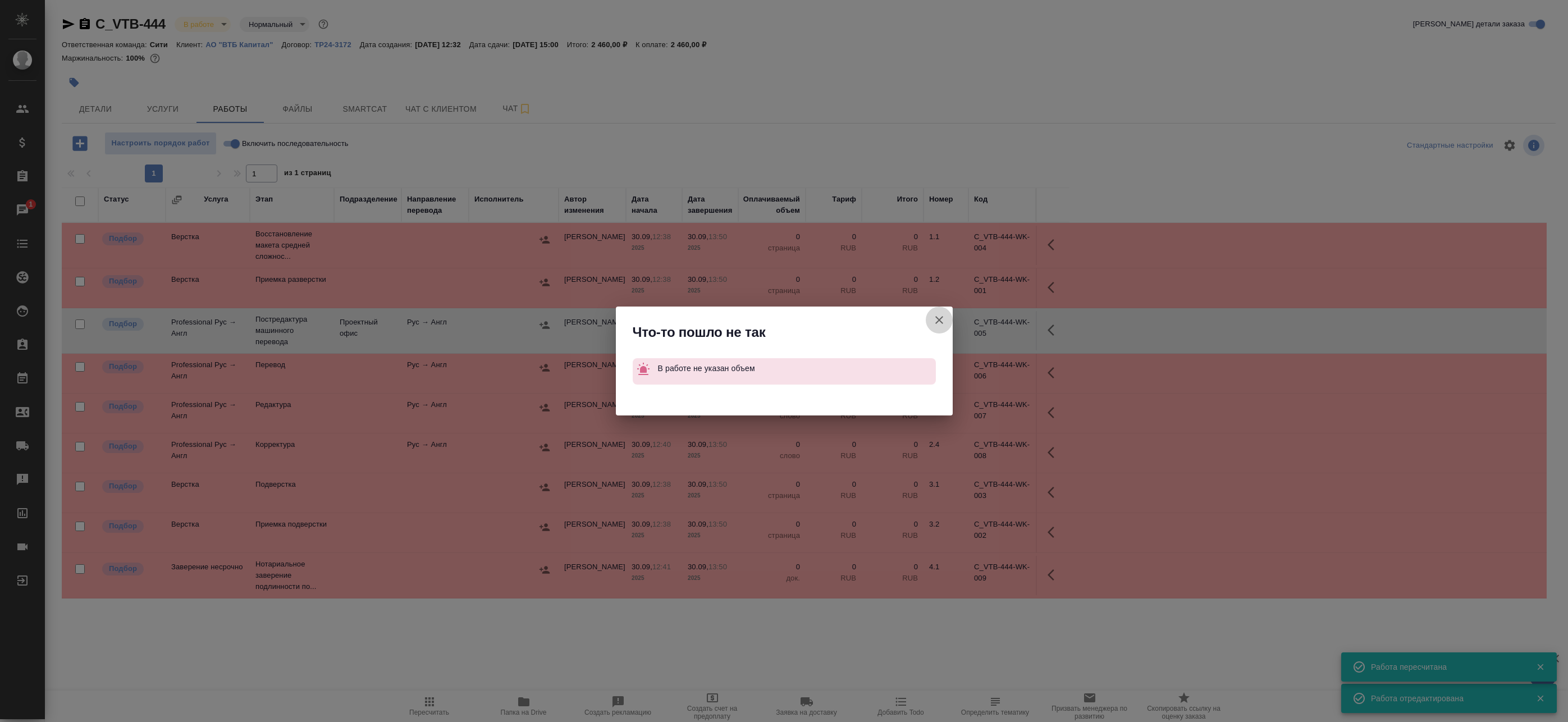
click at [934, 324] on icon "button" at bounding box center [939, 319] width 13 height 13
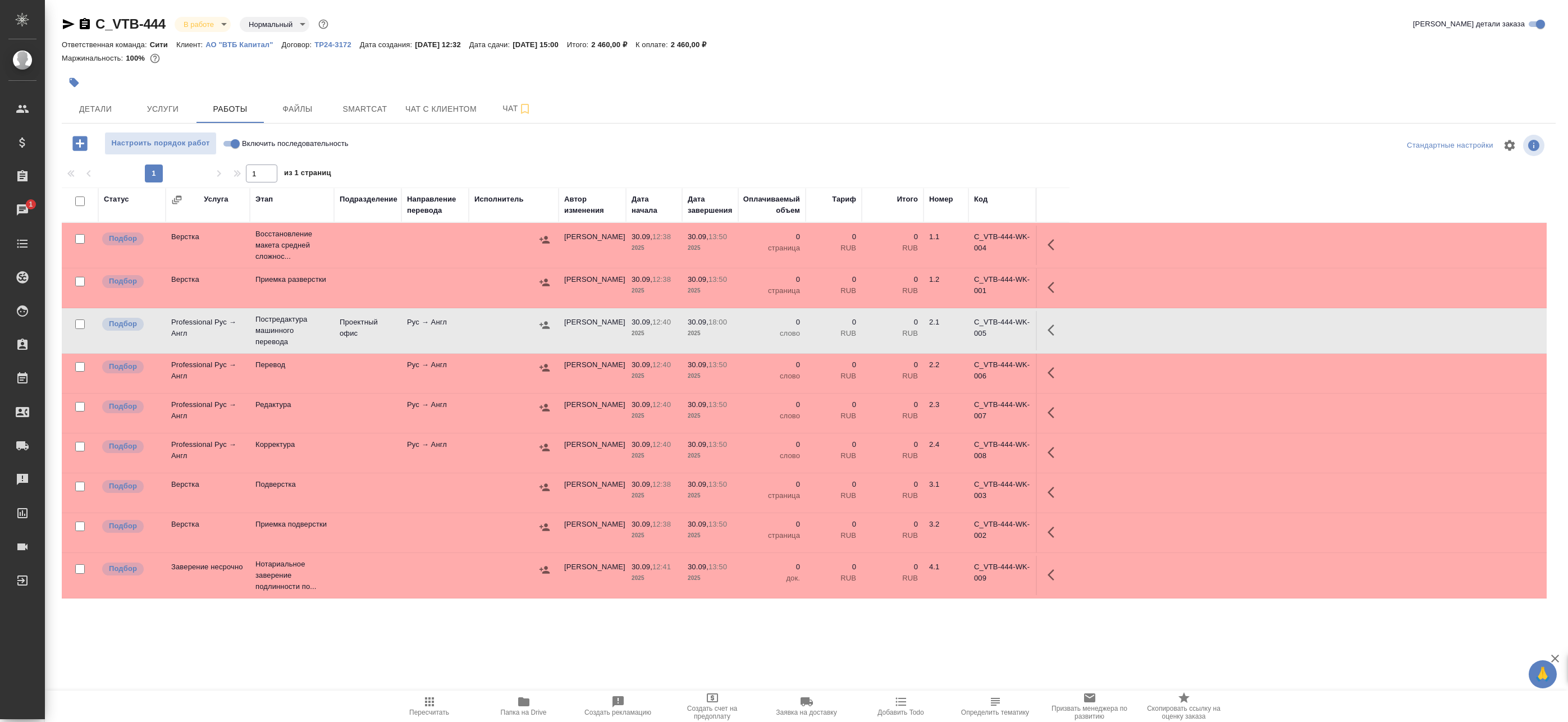
click at [1049, 331] on icon "button" at bounding box center [1051, 330] width 7 height 11
click at [975, 331] on icon "button" at bounding box center [971, 330] width 13 height 13
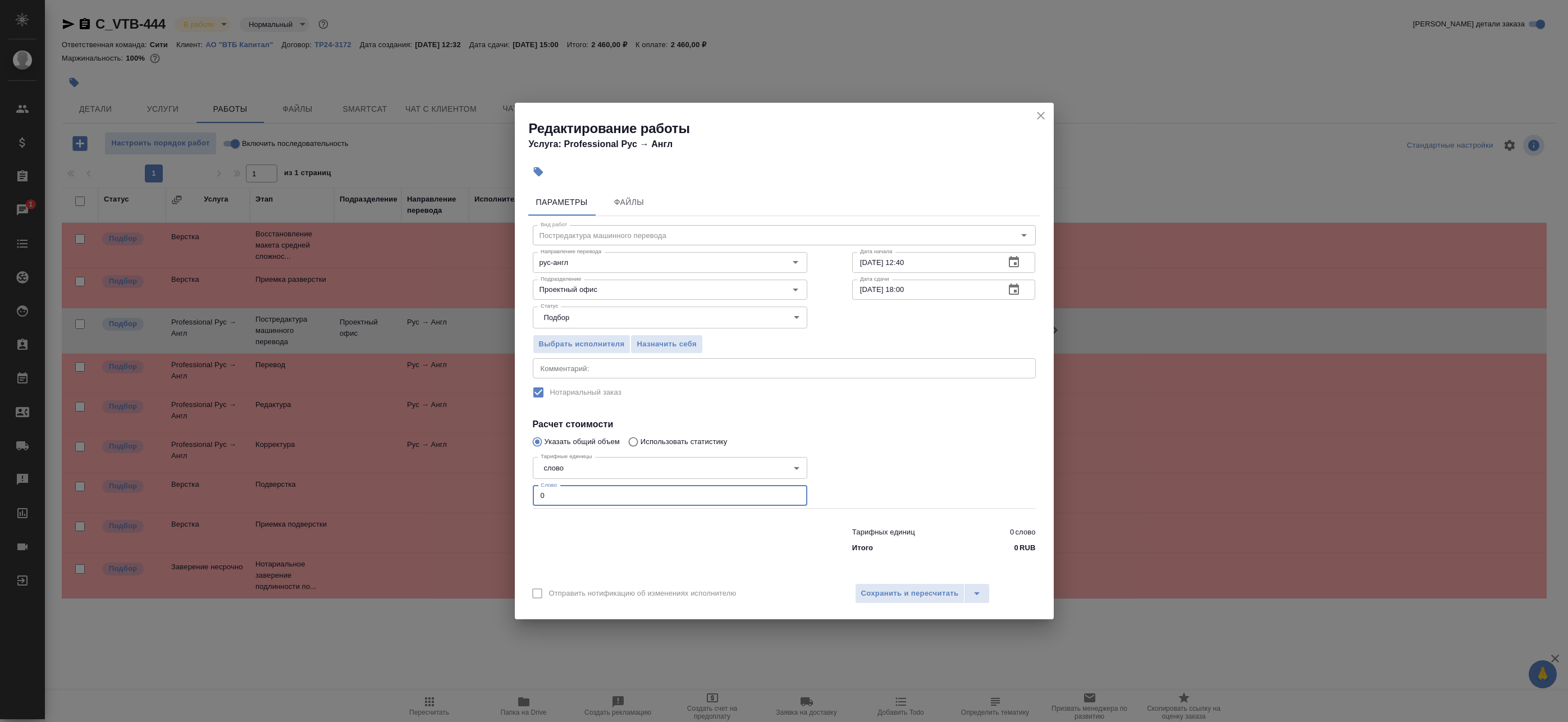
drag, startPoint x: 577, startPoint y: 494, endPoint x: 476, endPoint y: 495, distance: 101.0
click at [484, 495] on div "Редактирование работы Услуга: Professional Рус → Англ Параметры Файлы Вид работ…" at bounding box center [784, 361] width 1568 height 722
type input "98"
click at [913, 597] on span "Сохранить и пересчитать" at bounding box center [910, 593] width 98 height 13
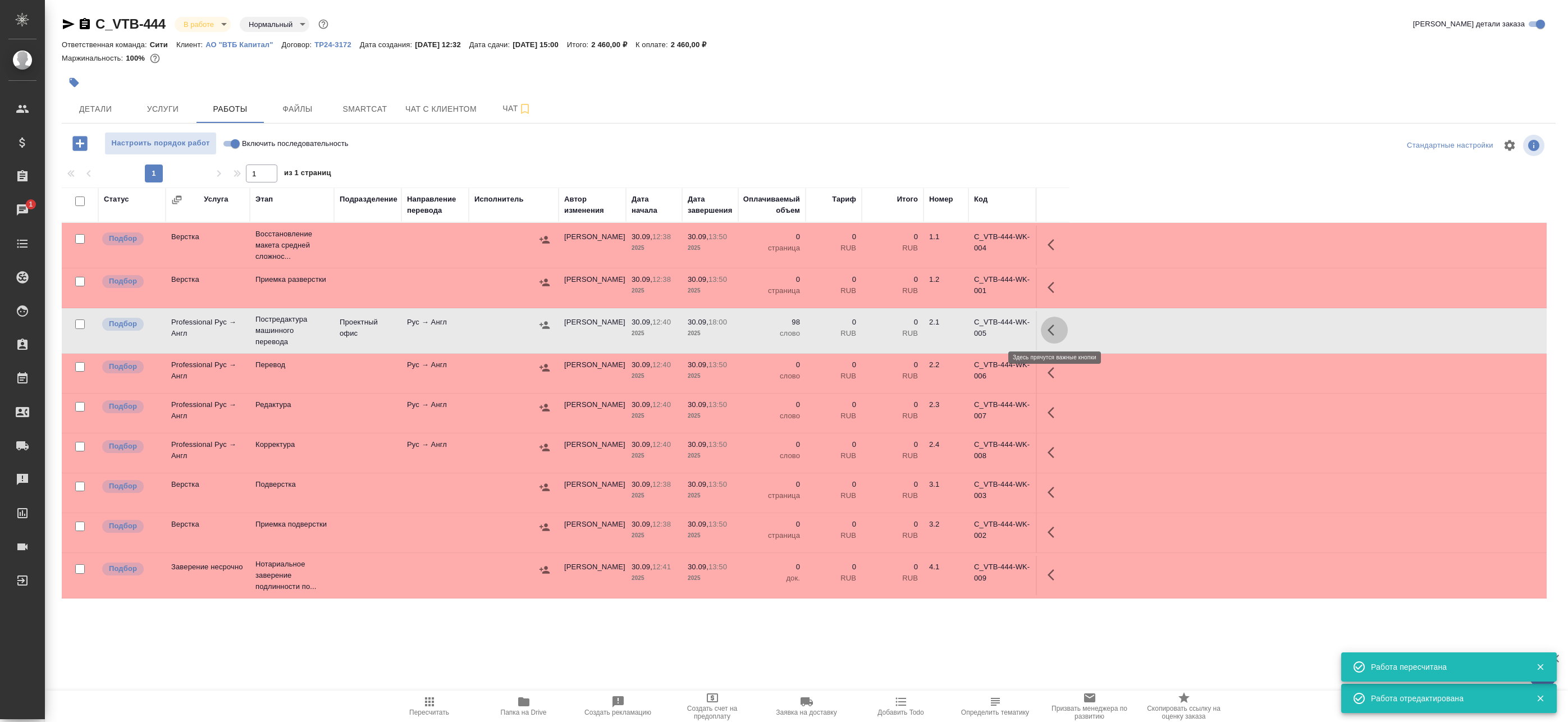
click at [1047, 331] on icon "button" at bounding box center [1054, 330] width 13 height 13
click at [972, 334] on icon "button" at bounding box center [971, 330] width 13 height 13
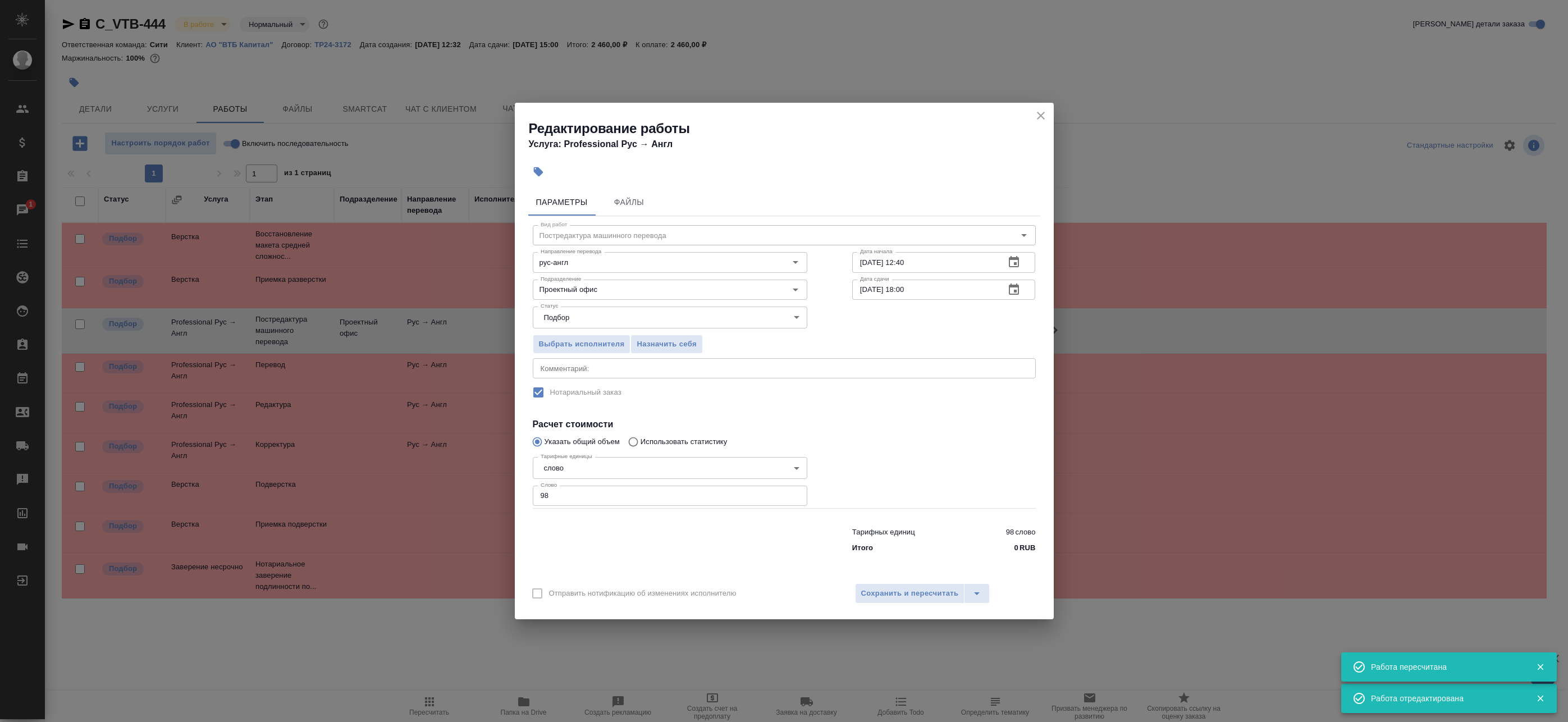
click at [665, 374] on div "x Комментарий:" at bounding box center [784, 368] width 503 height 20
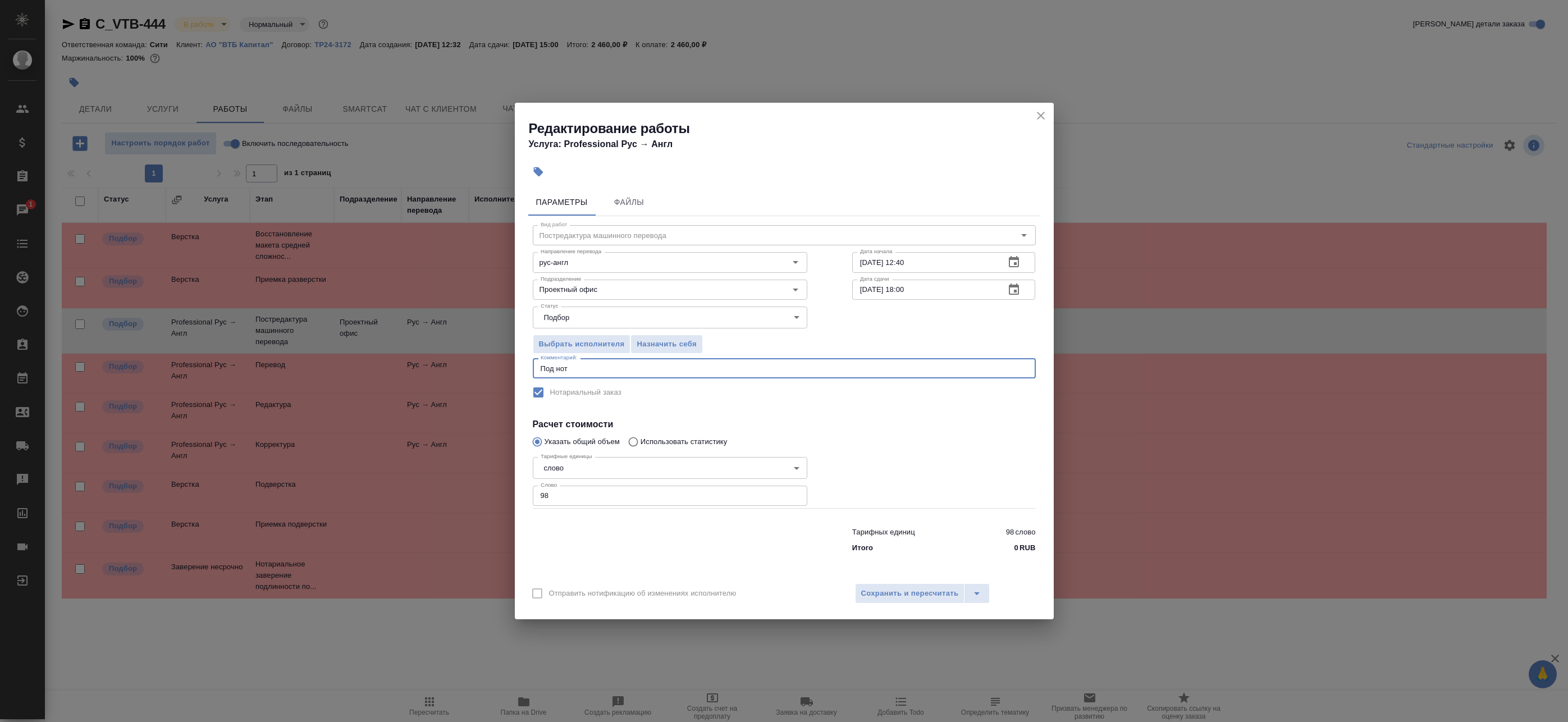
type textarea "Под нот"
click at [929, 604] on div "Отправить нотификацию об изменениях исполнителю Сохранить и пересчитать" at bounding box center [784, 597] width 539 height 43
click at [928, 594] on span "Сохранить и пересчитать" at bounding box center [910, 593] width 98 height 13
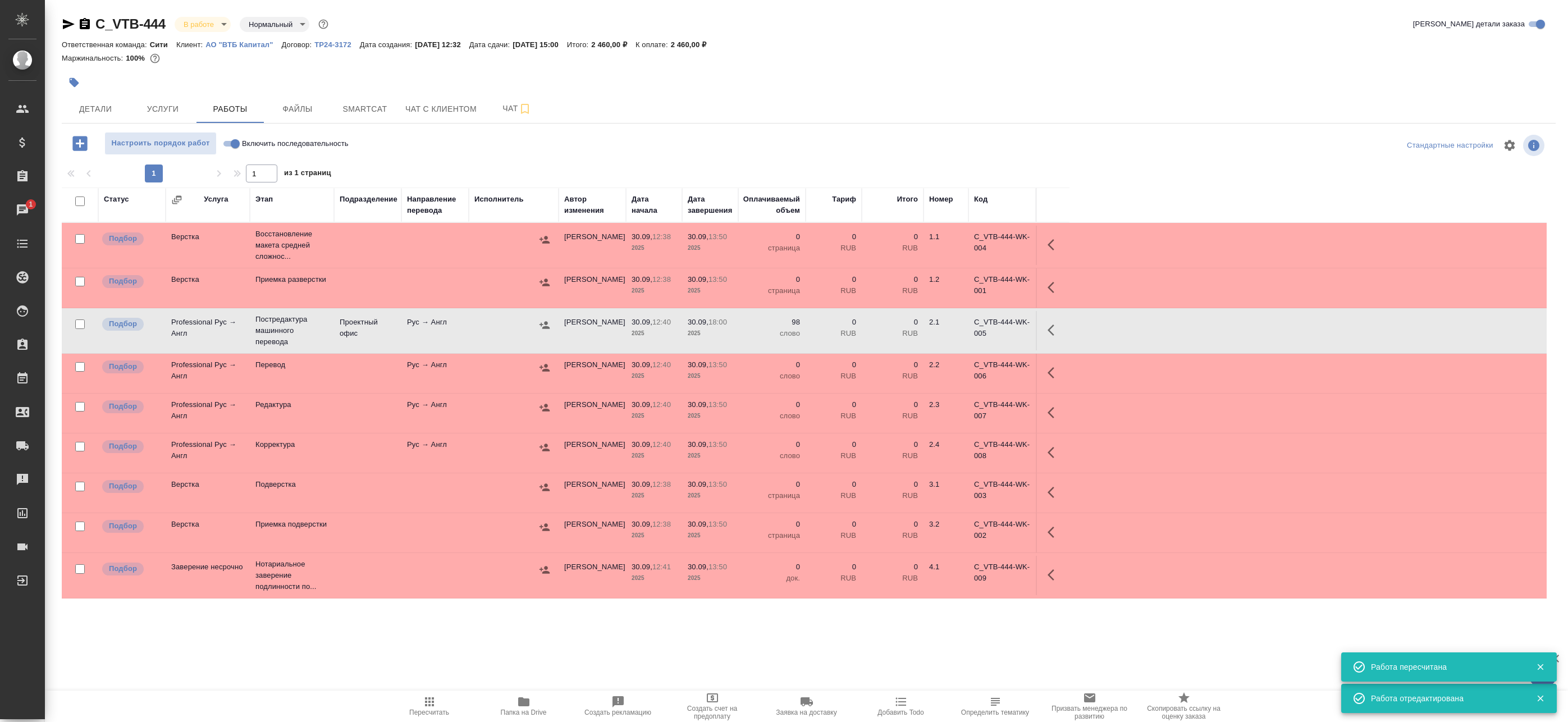
click at [545, 323] on icon "button" at bounding box center [544, 325] width 10 height 8
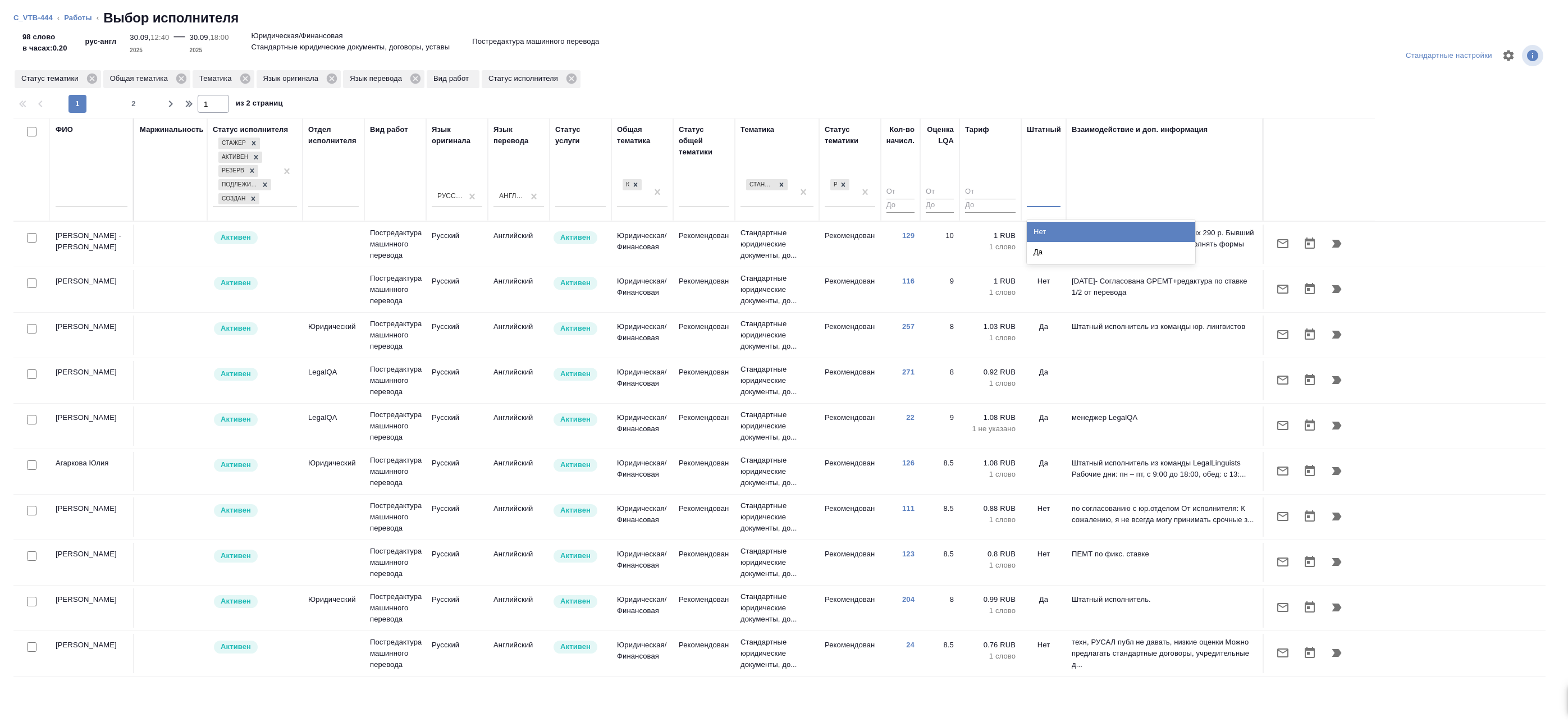
click at [1047, 197] on div at bounding box center [1043, 197] width 34 height 17
click at [1040, 248] on div "Да" at bounding box center [1110, 252] width 168 height 20
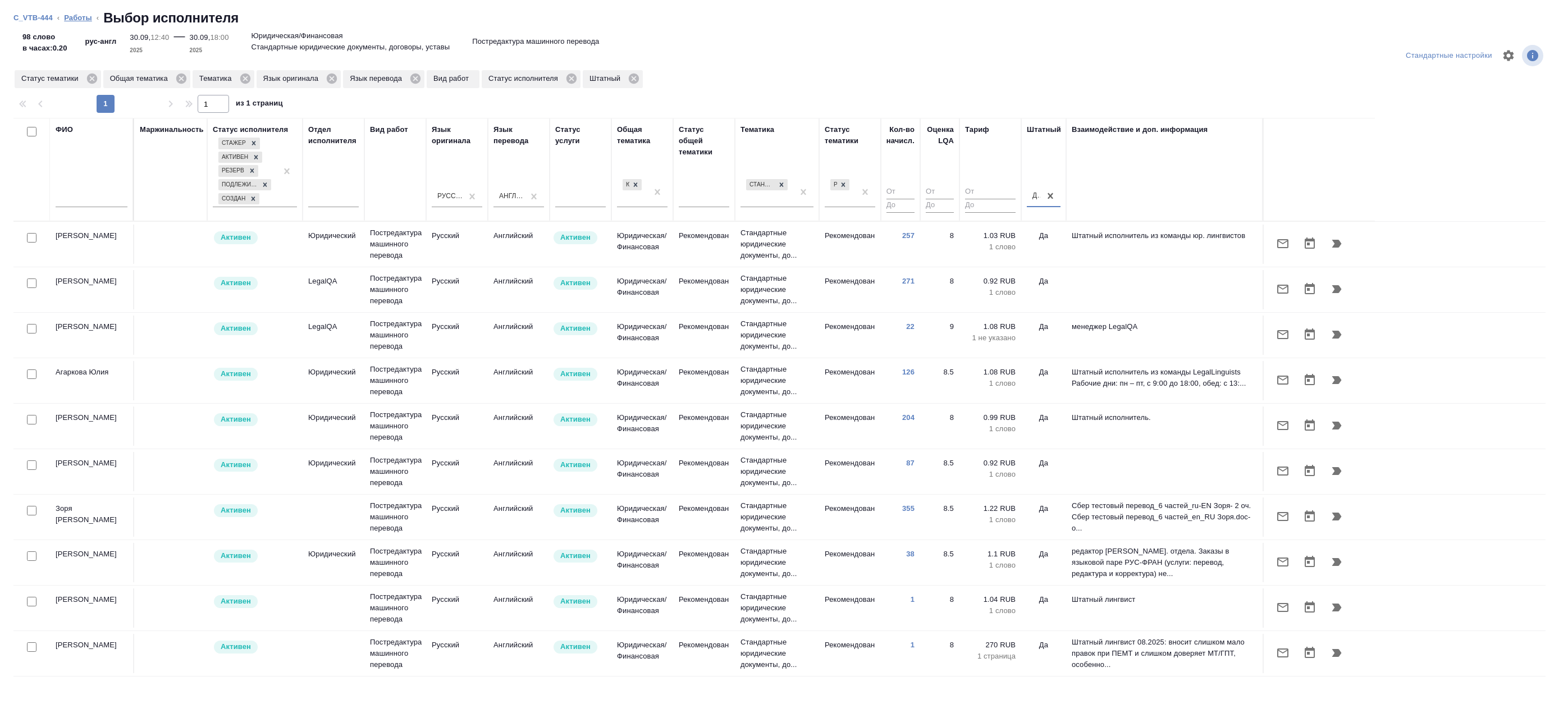
click at [83, 19] on link "Работы" at bounding box center [78, 17] width 28 height 8
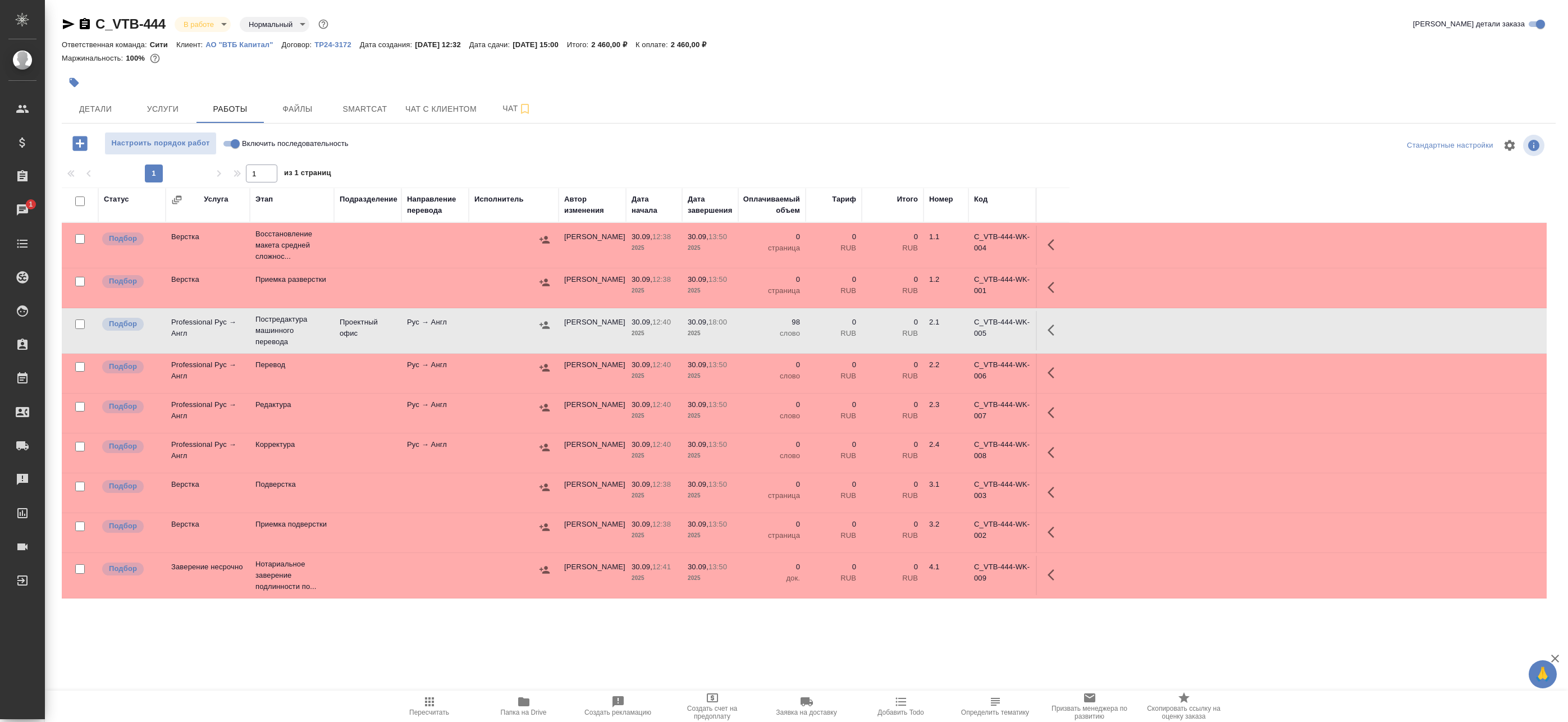
click at [1050, 334] on icon "button" at bounding box center [1054, 330] width 13 height 13
click at [955, 331] on icon "button" at bounding box center [953, 330] width 10 height 11
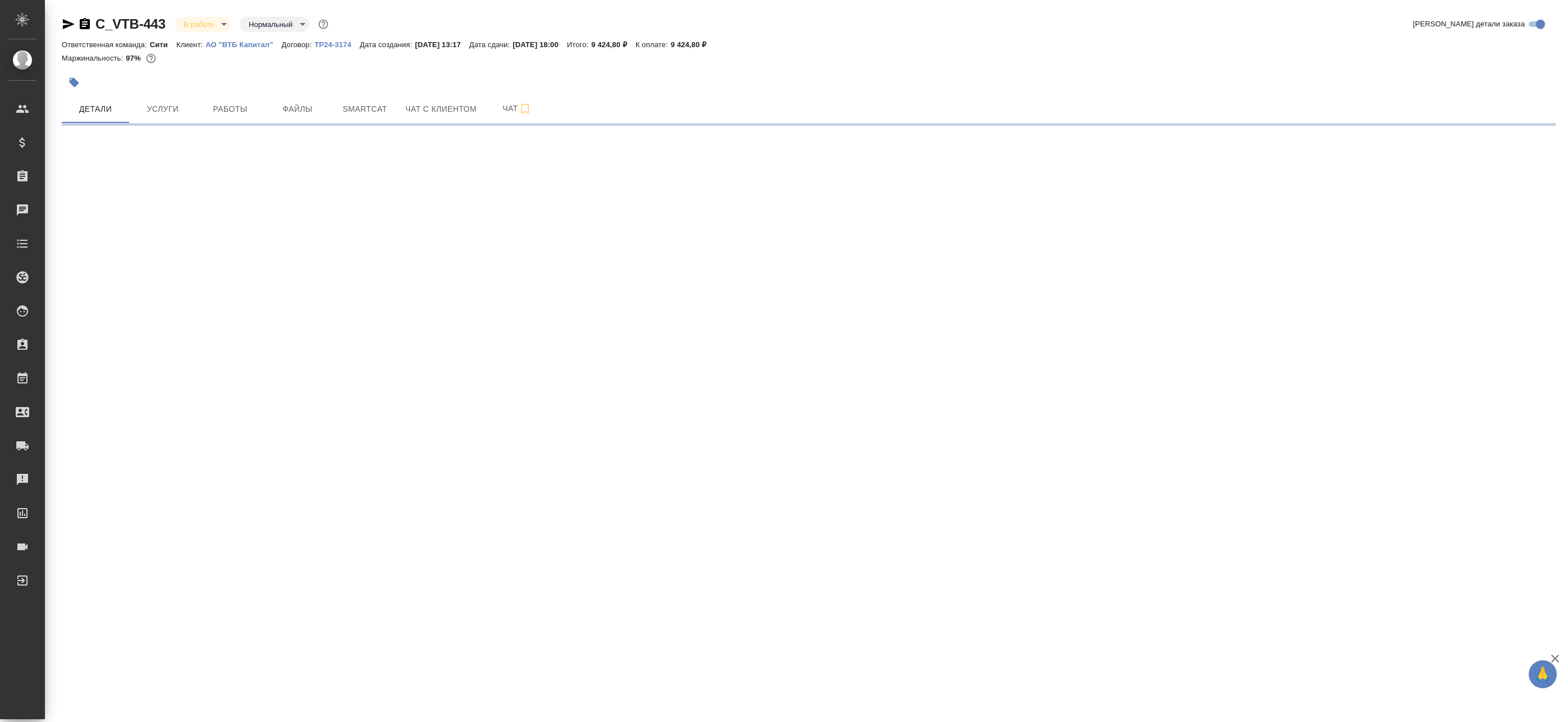
select select "RU"
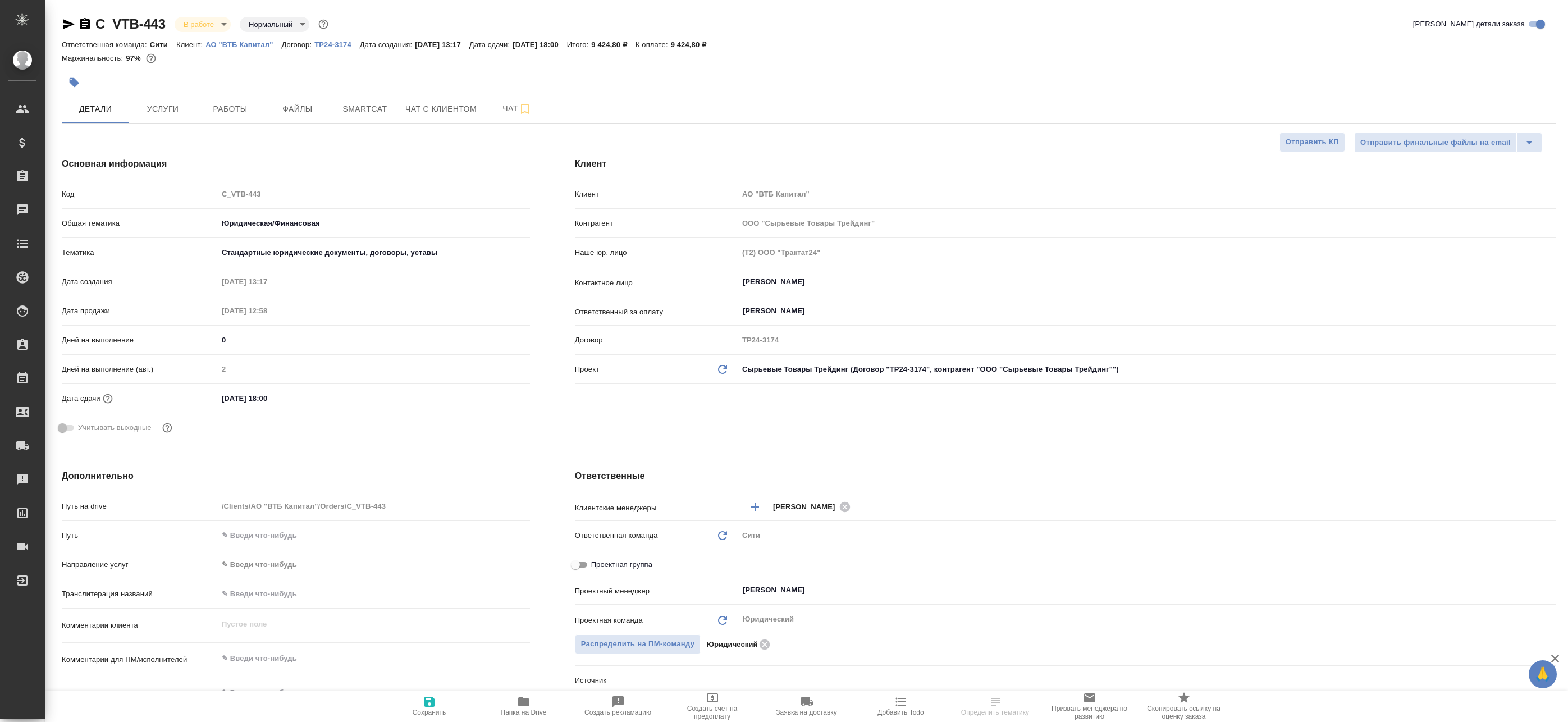
type textarea "x"
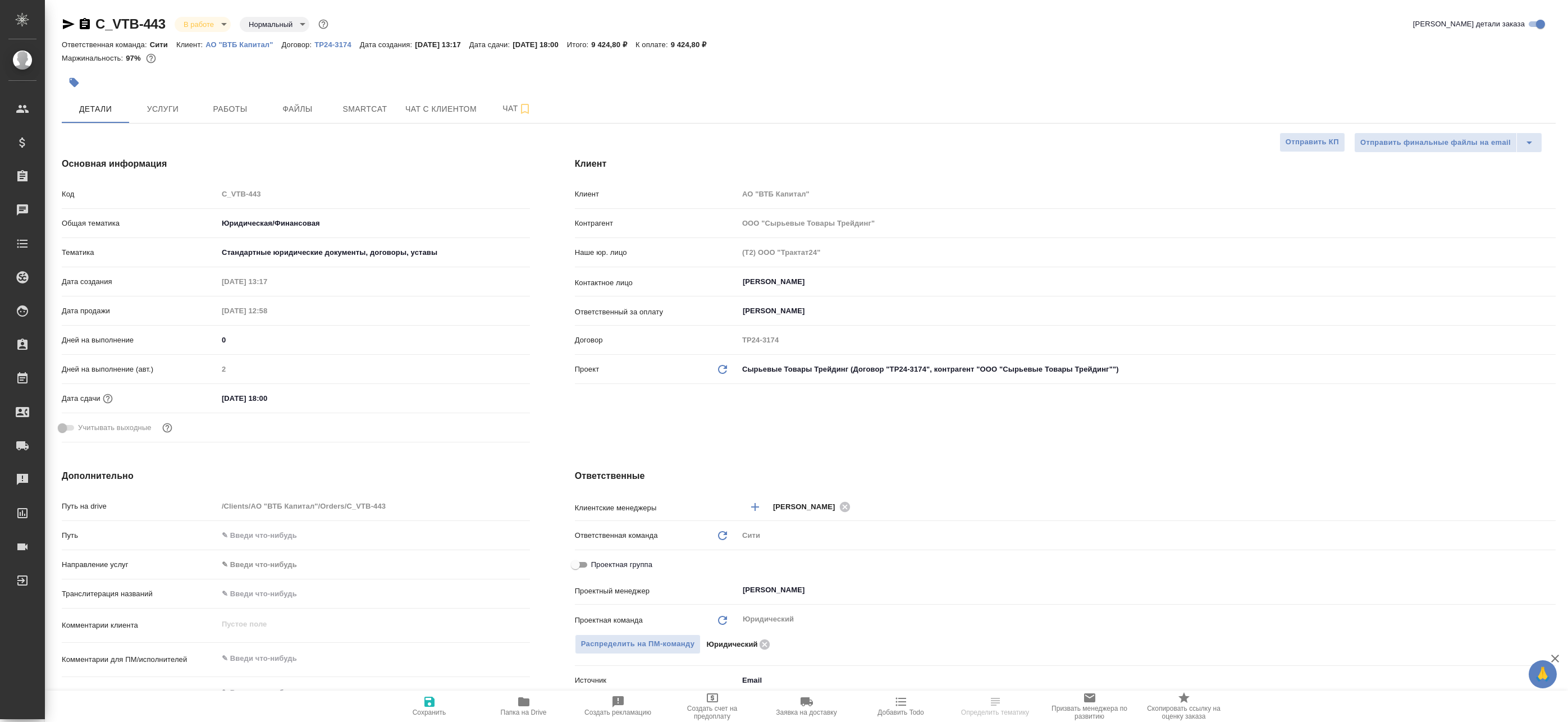
type textarea "x"
click at [467, 117] on button "Чат с клиентом" at bounding box center [441, 109] width 84 height 28
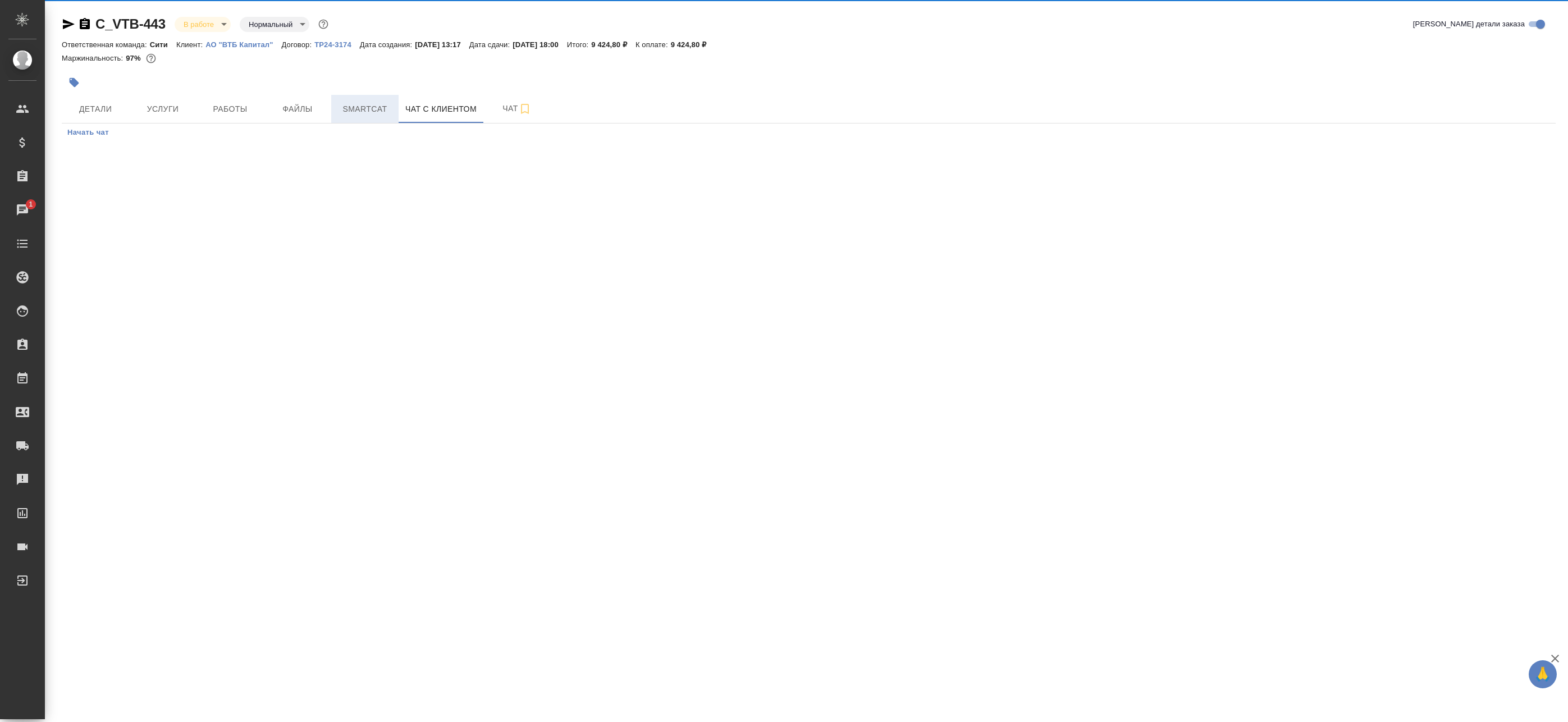
click at [384, 116] on button "Smartcat" at bounding box center [364, 109] width 67 height 28
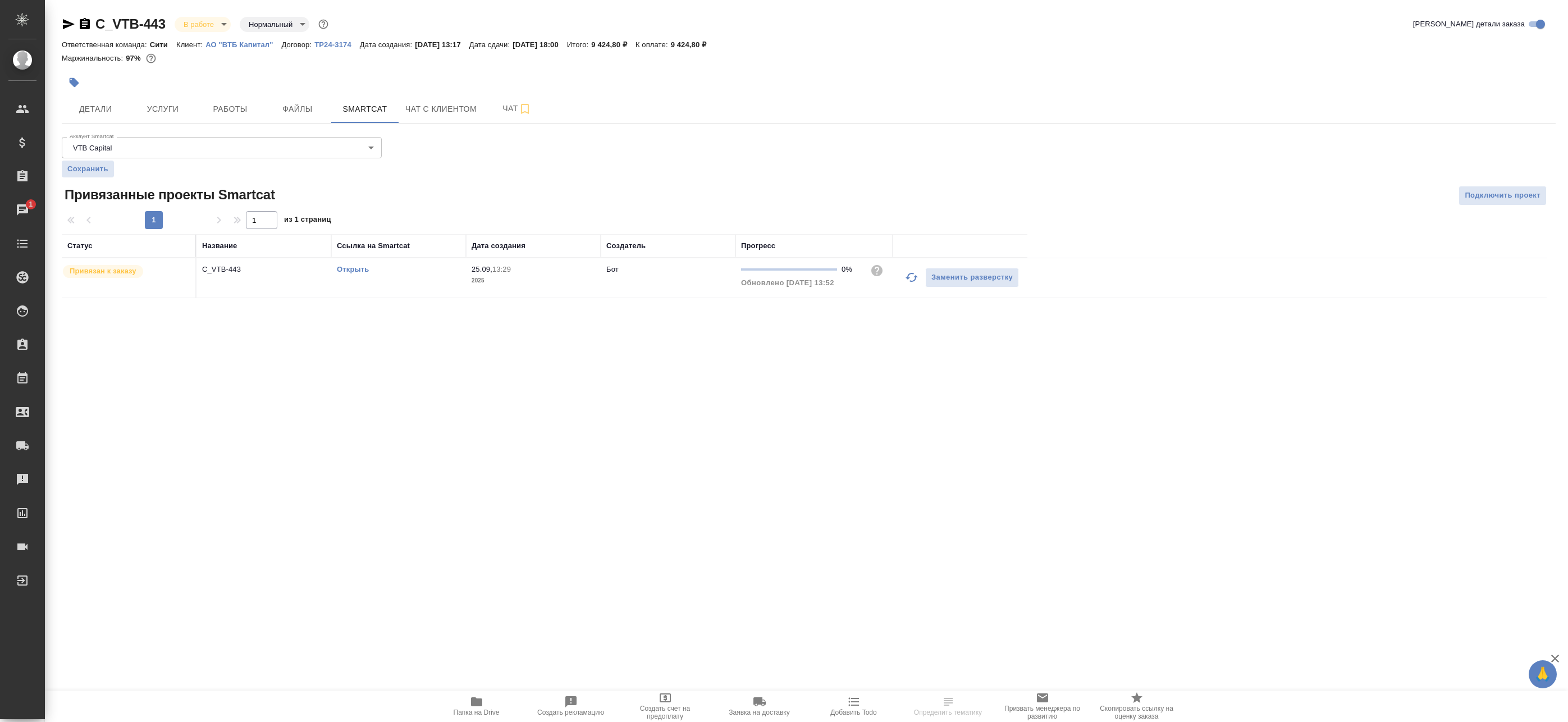
click at [358, 269] on link "Открыть" at bounding box center [353, 269] width 32 height 8
click at [218, 118] on button "Работы" at bounding box center [230, 109] width 67 height 28
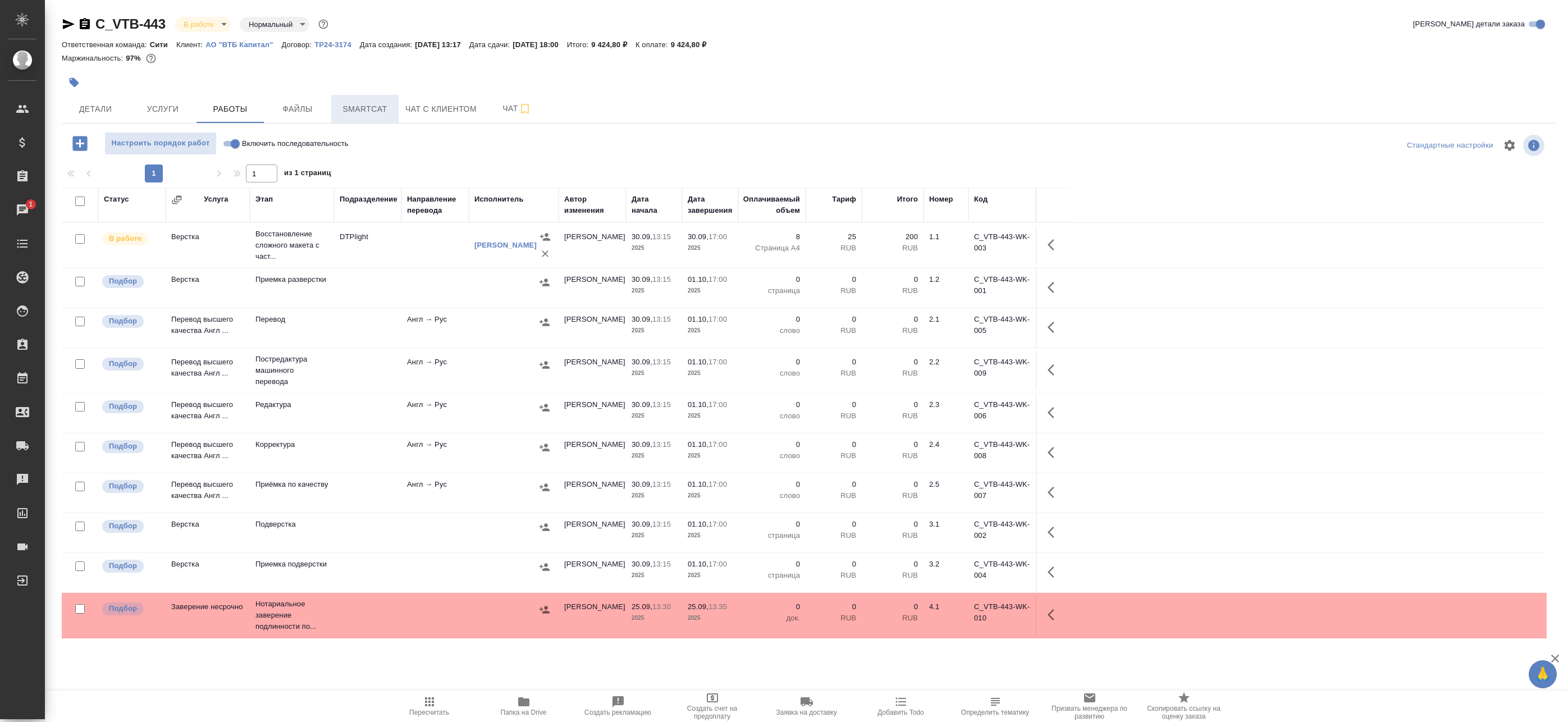
click at [380, 108] on span "Smartcat" at bounding box center [365, 109] width 54 height 14
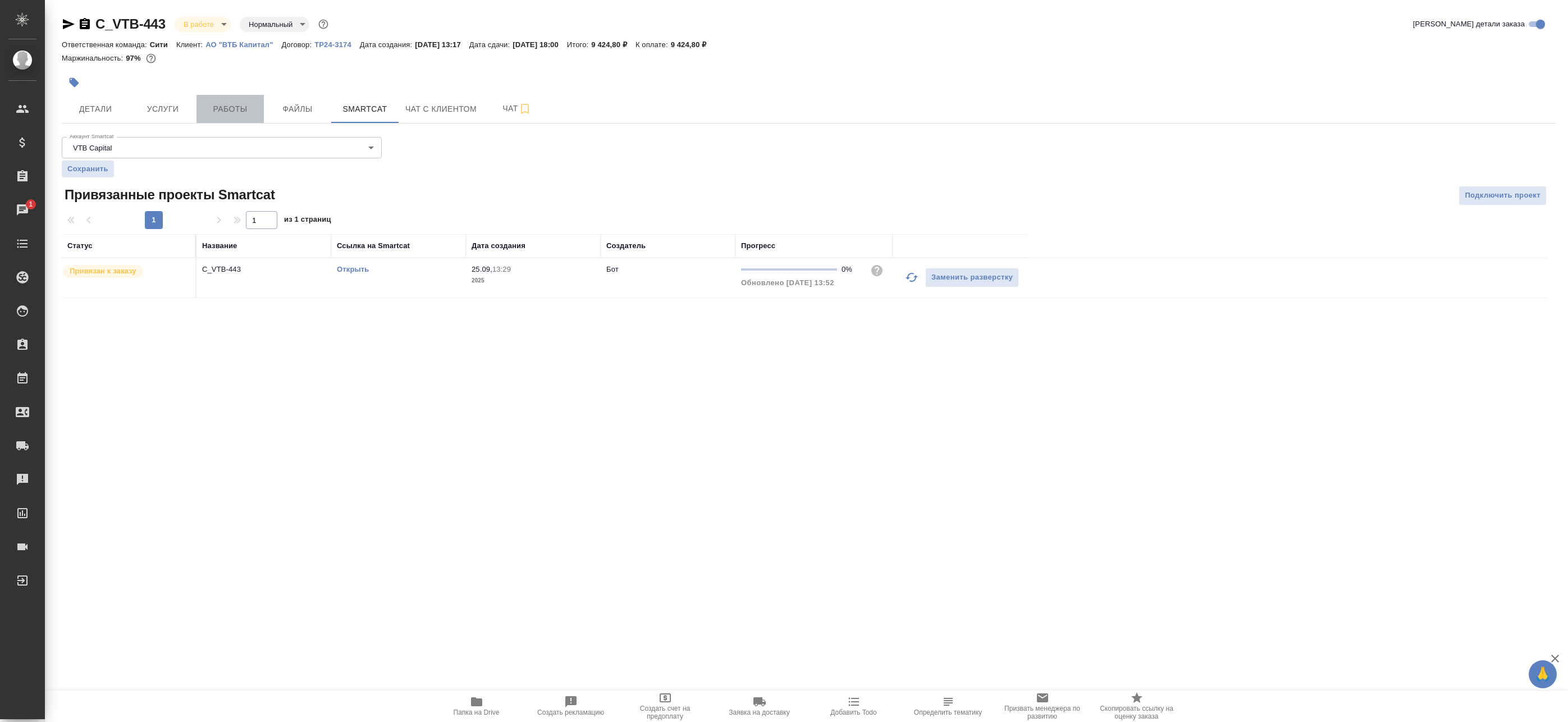
click at [258, 111] on button "Работы" at bounding box center [230, 109] width 67 height 28
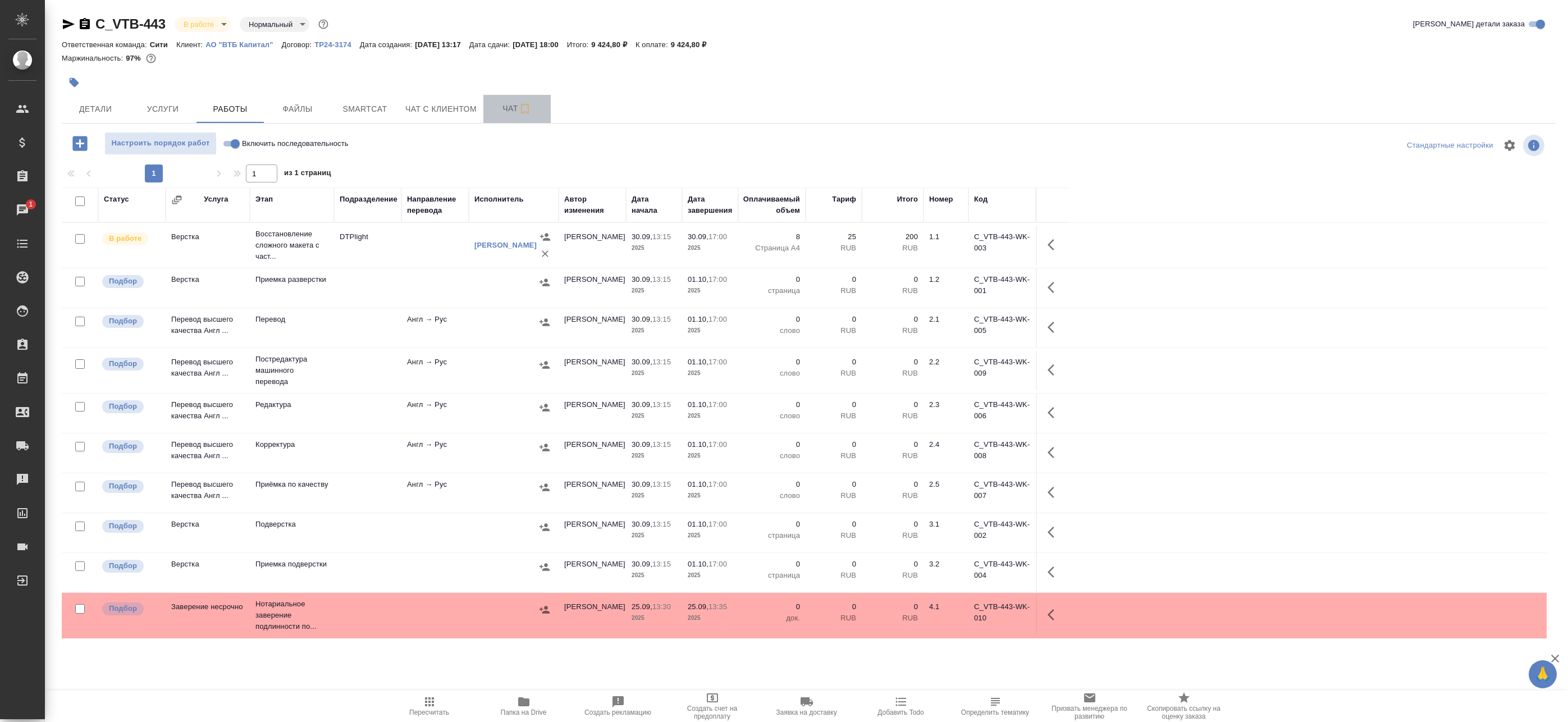
click at [494, 105] on span "Чат" at bounding box center [517, 109] width 54 height 14
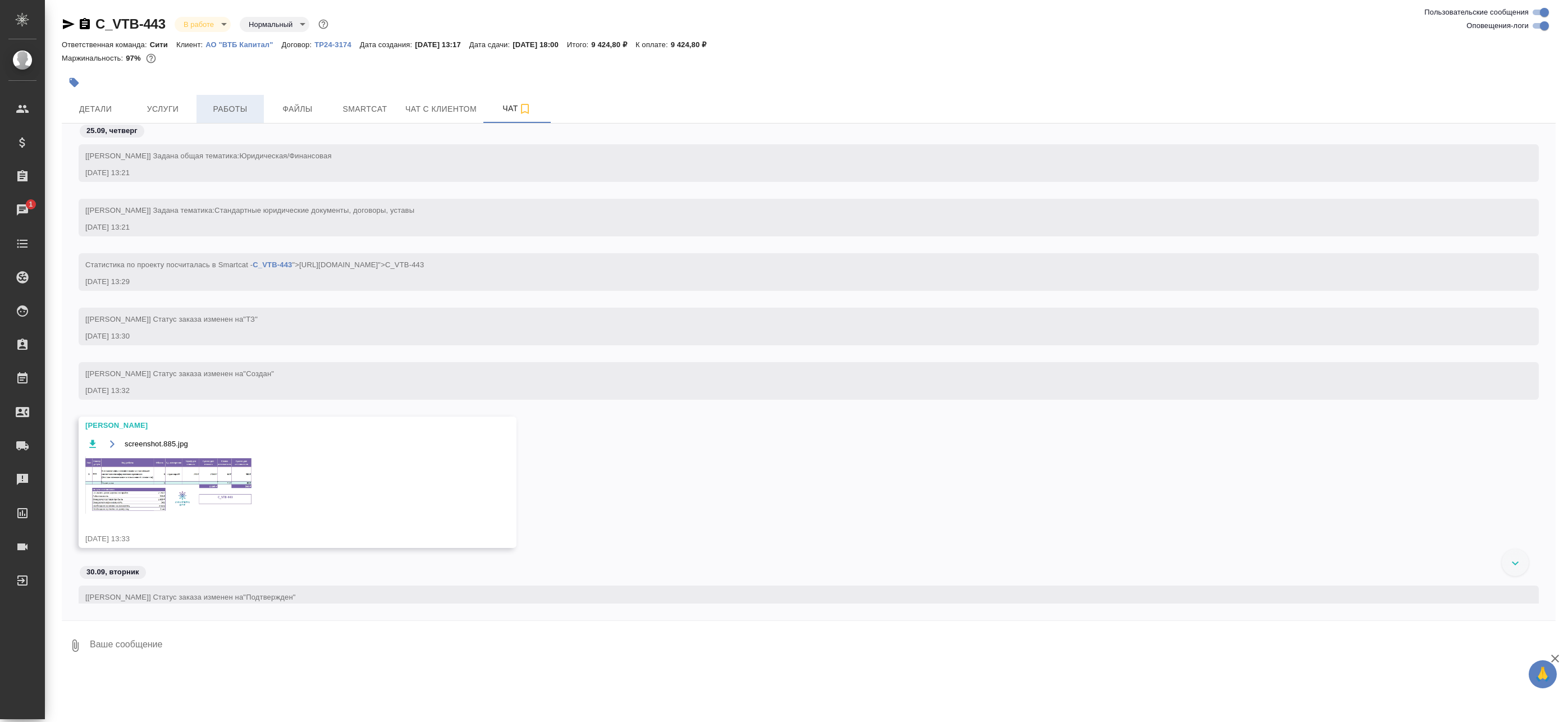
click at [233, 109] on span "Работы" at bounding box center [231, 109] width 54 height 14
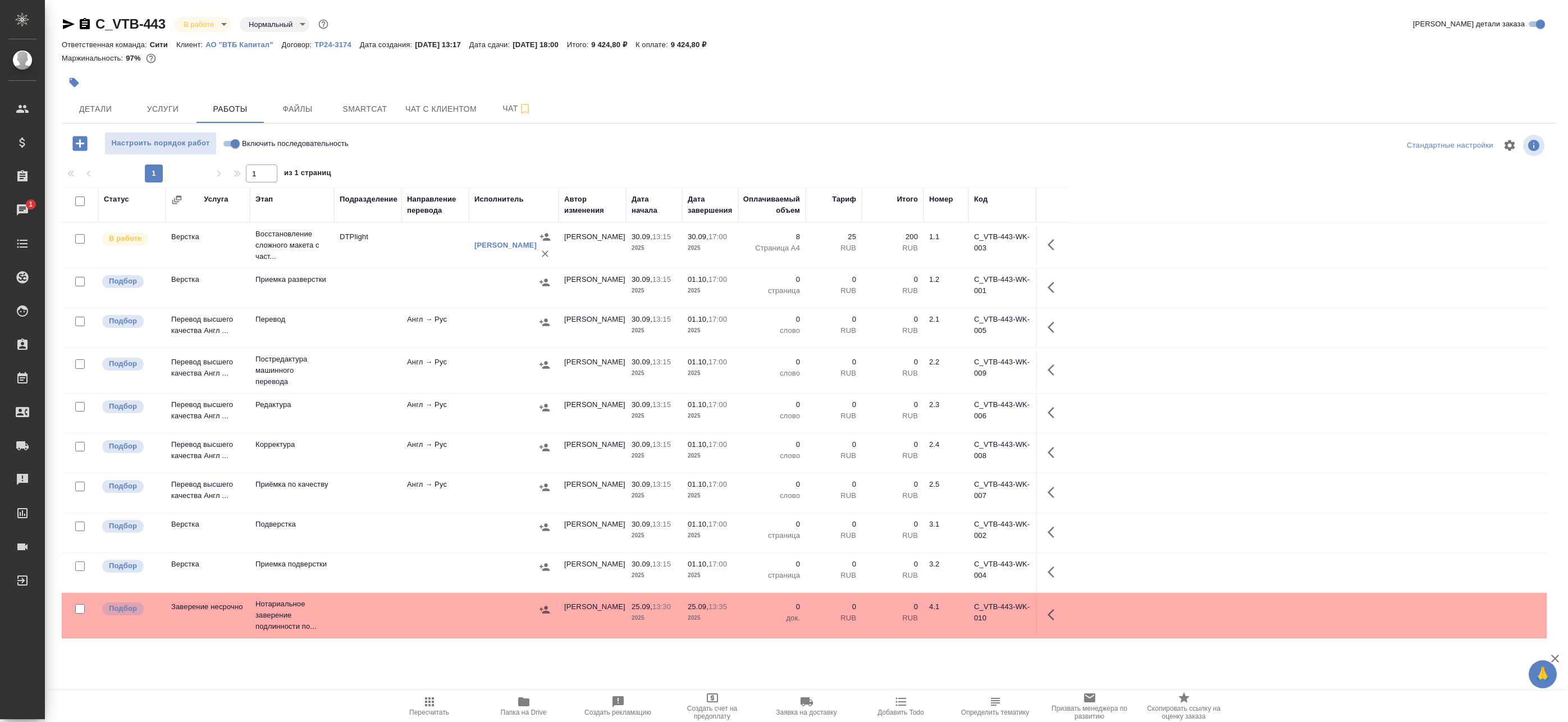
click at [290, 650] on div "Статус Услуга Этап Подразделение Направление перевода Исполнитель Автор изменен…" at bounding box center [804, 440] width 1485 height 505
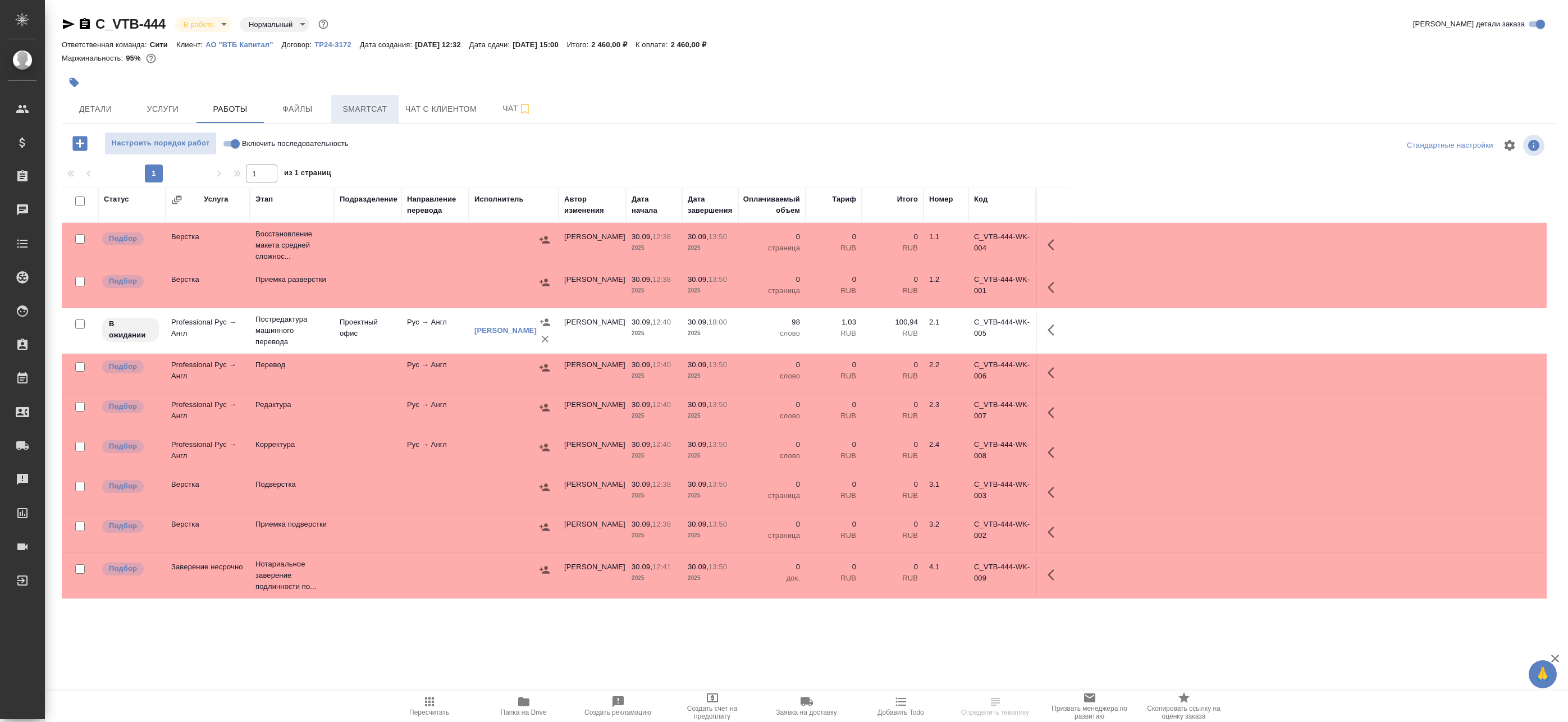
click at [373, 111] on span "Smartcat" at bounding box center [365, 109] width 54 height 14
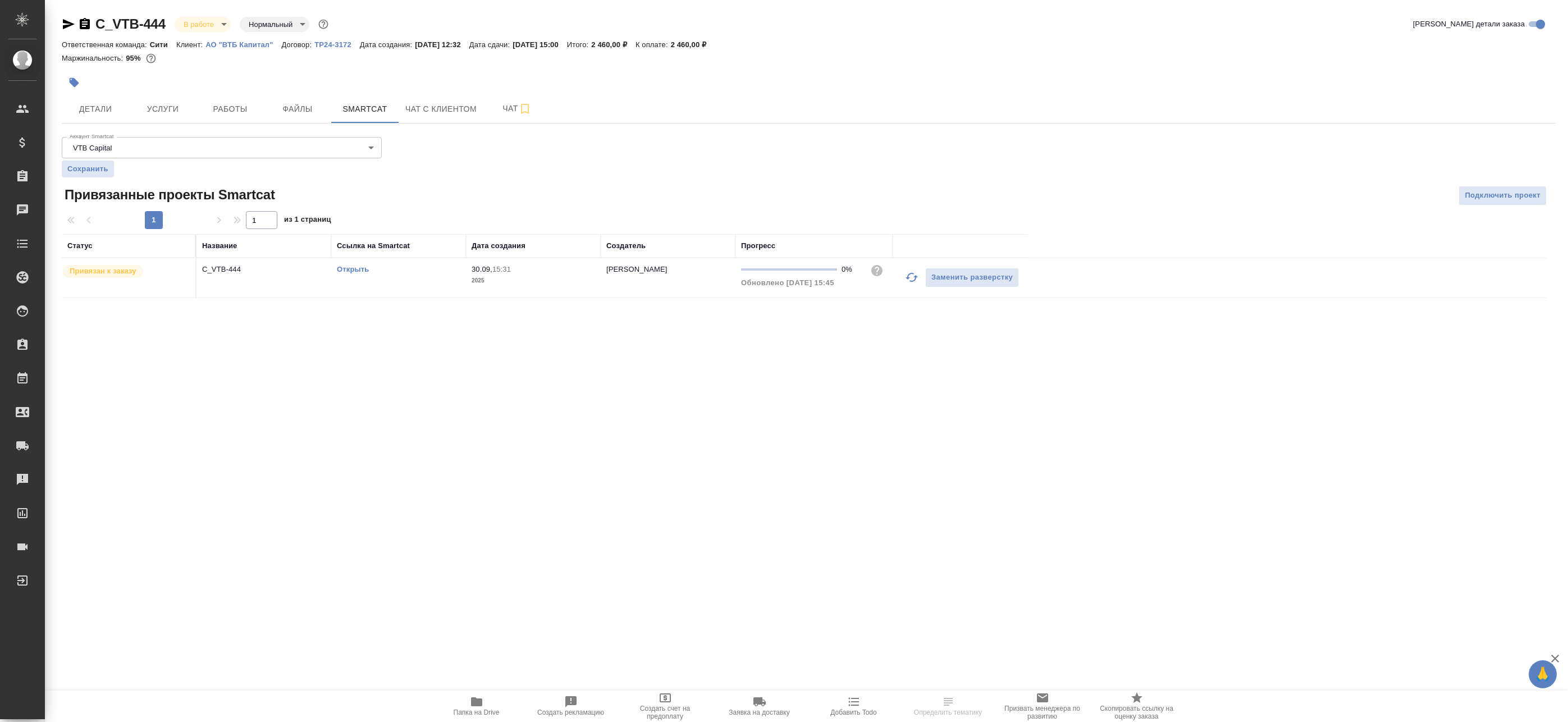
click at [370, 269] on div "Открыть" at bounding box center [399, 269] width 123 height 11
click at [360, 269] on link "Открыть" at bounding box center [353, 269] width 32 height 8
